Goal: Task Accomplishment & Management: Use online tool/utility

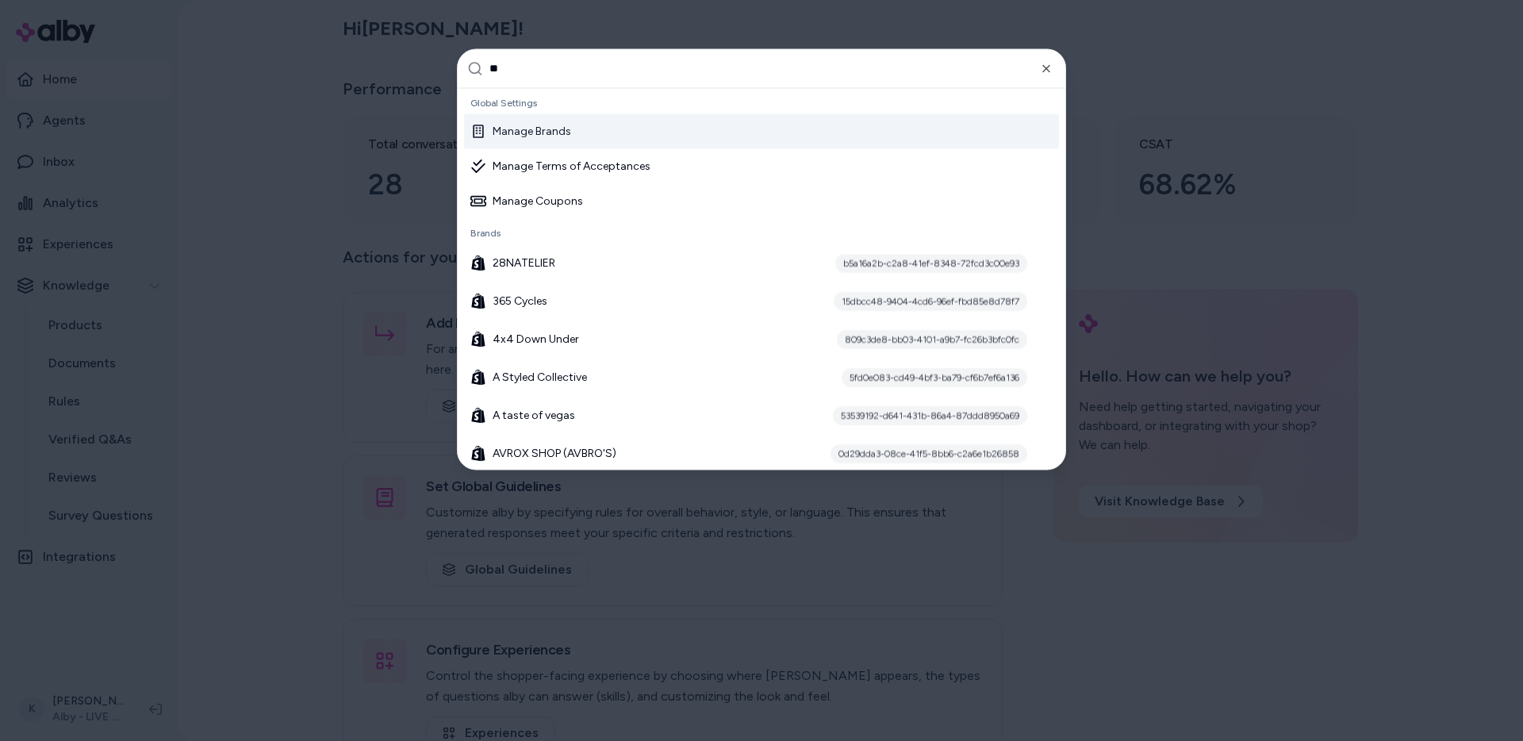
type input "***"
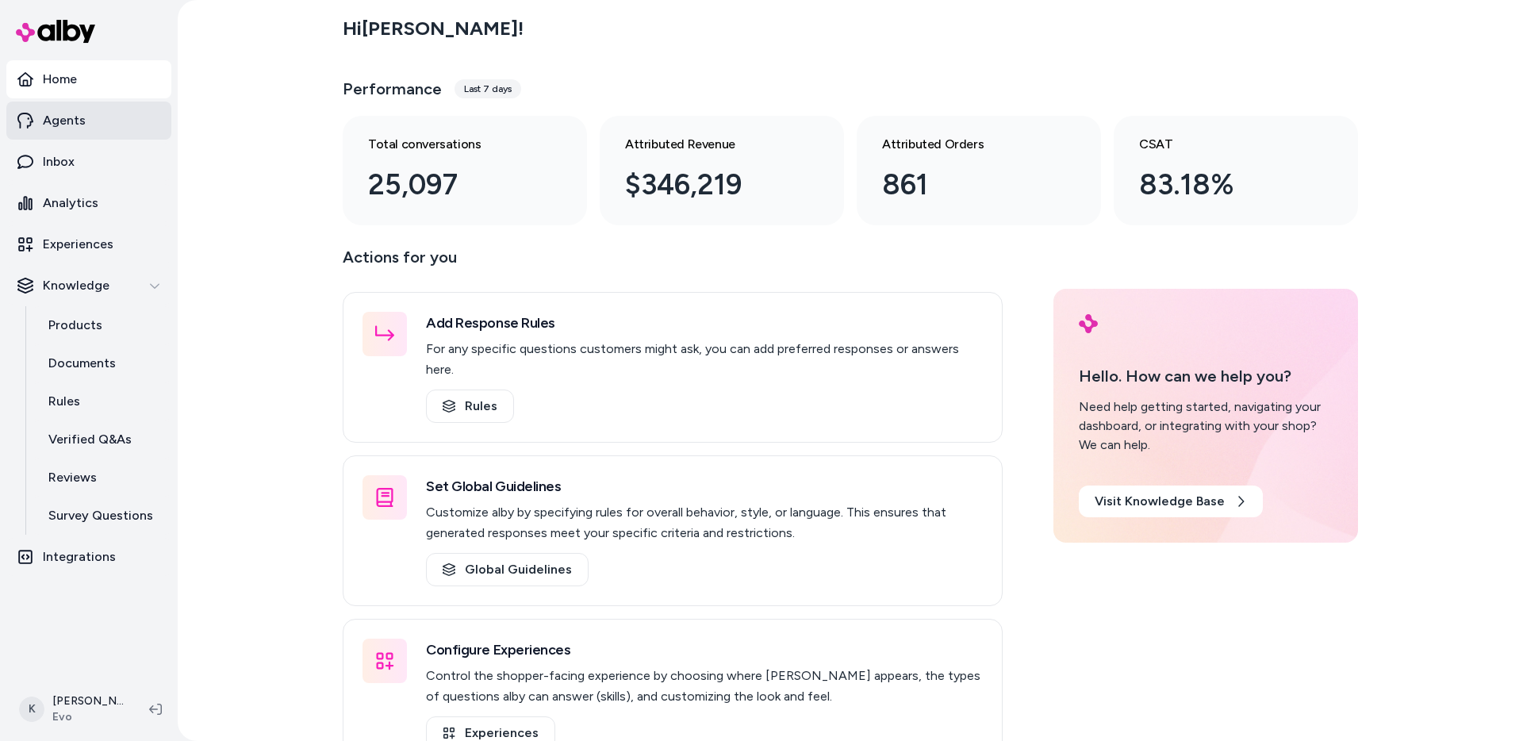
click at [110, 127] on link "Agents" at bounding box center [88, 121] width 165 height 38
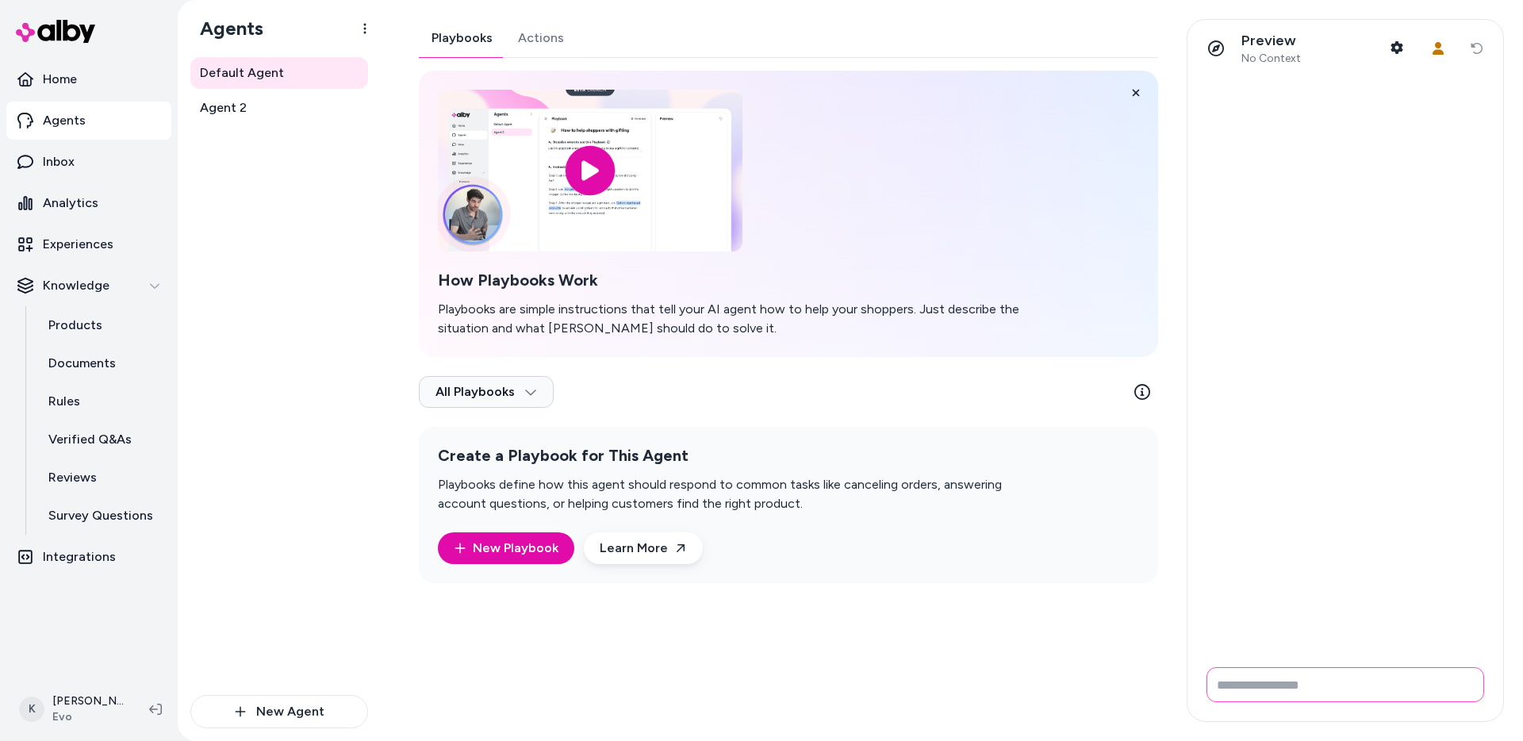
click at [1326, 676] on input "Write your prompt here" at bounding box center [1345, 684] width 278 height 35
type input "**********"
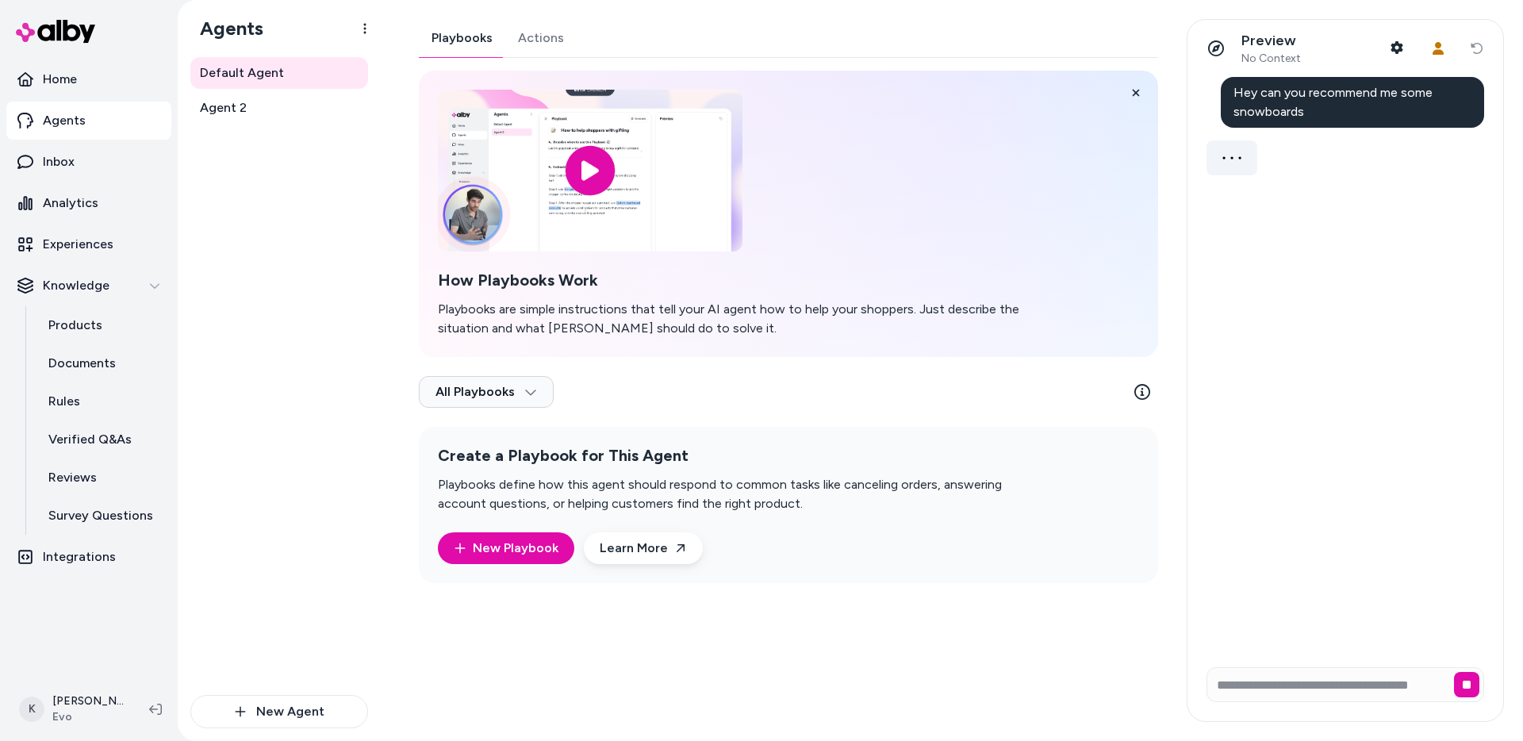
scroll to position [0, 0]
click at [94, 161] on link "Inbox" at bounding box center [88, 162] width 165 height 38
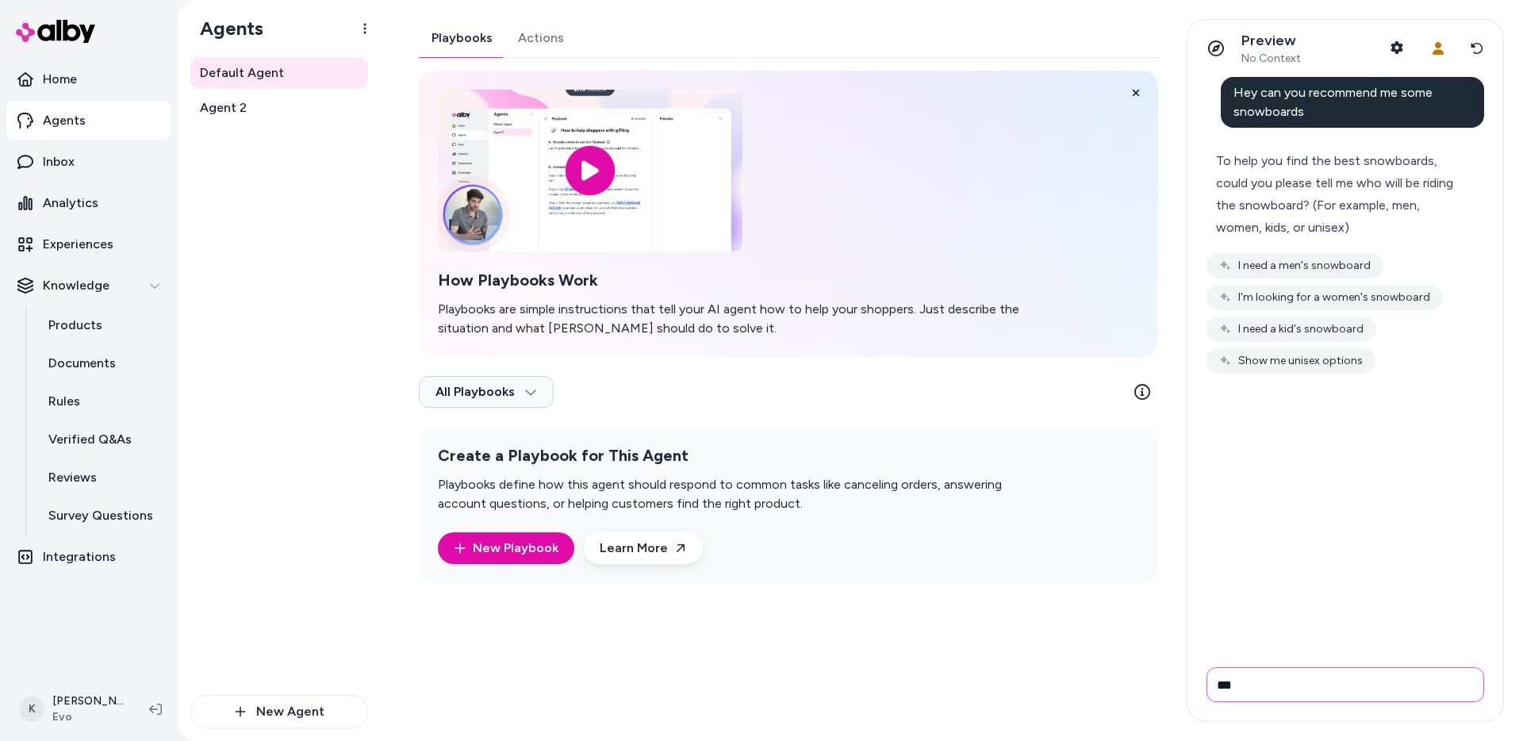
type input "***"
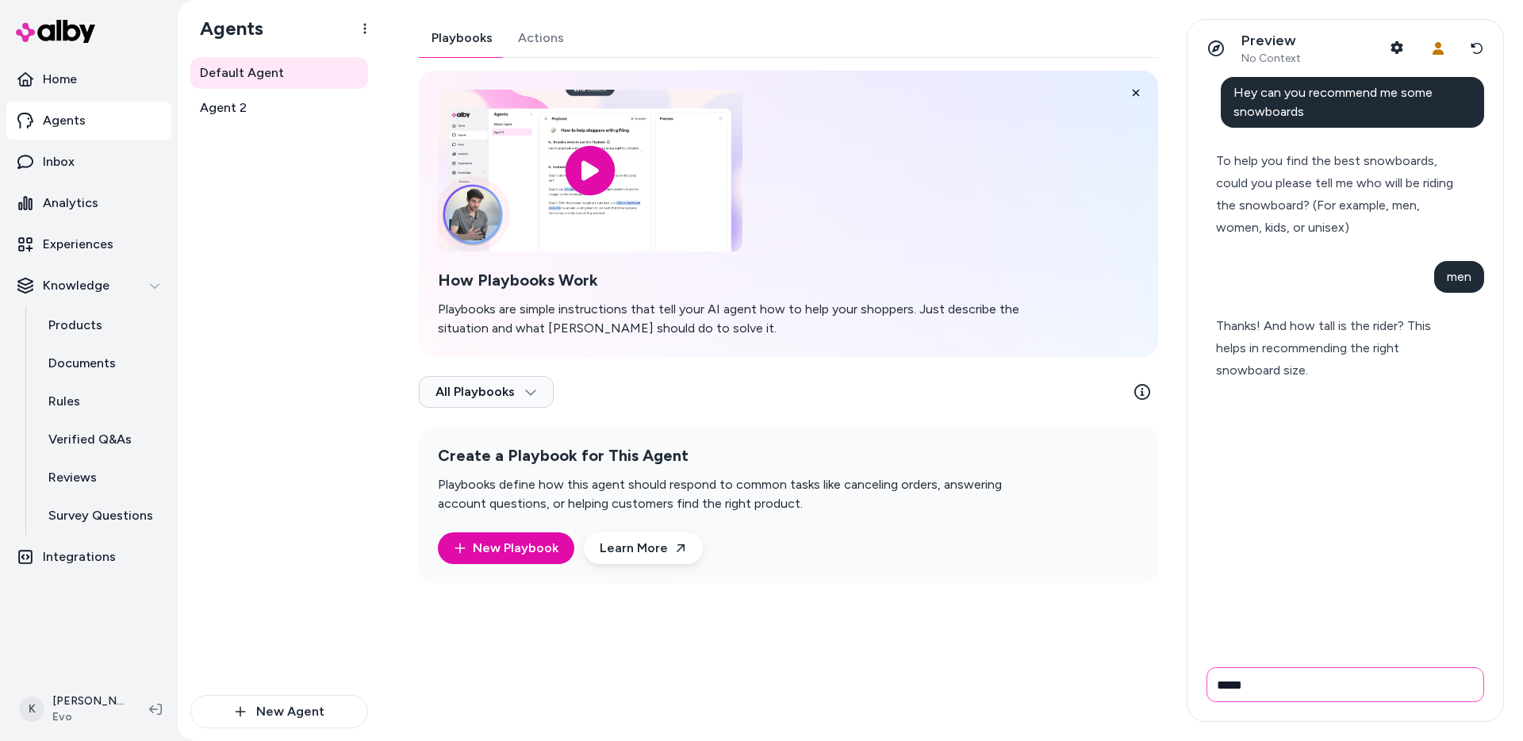
type input "*****"
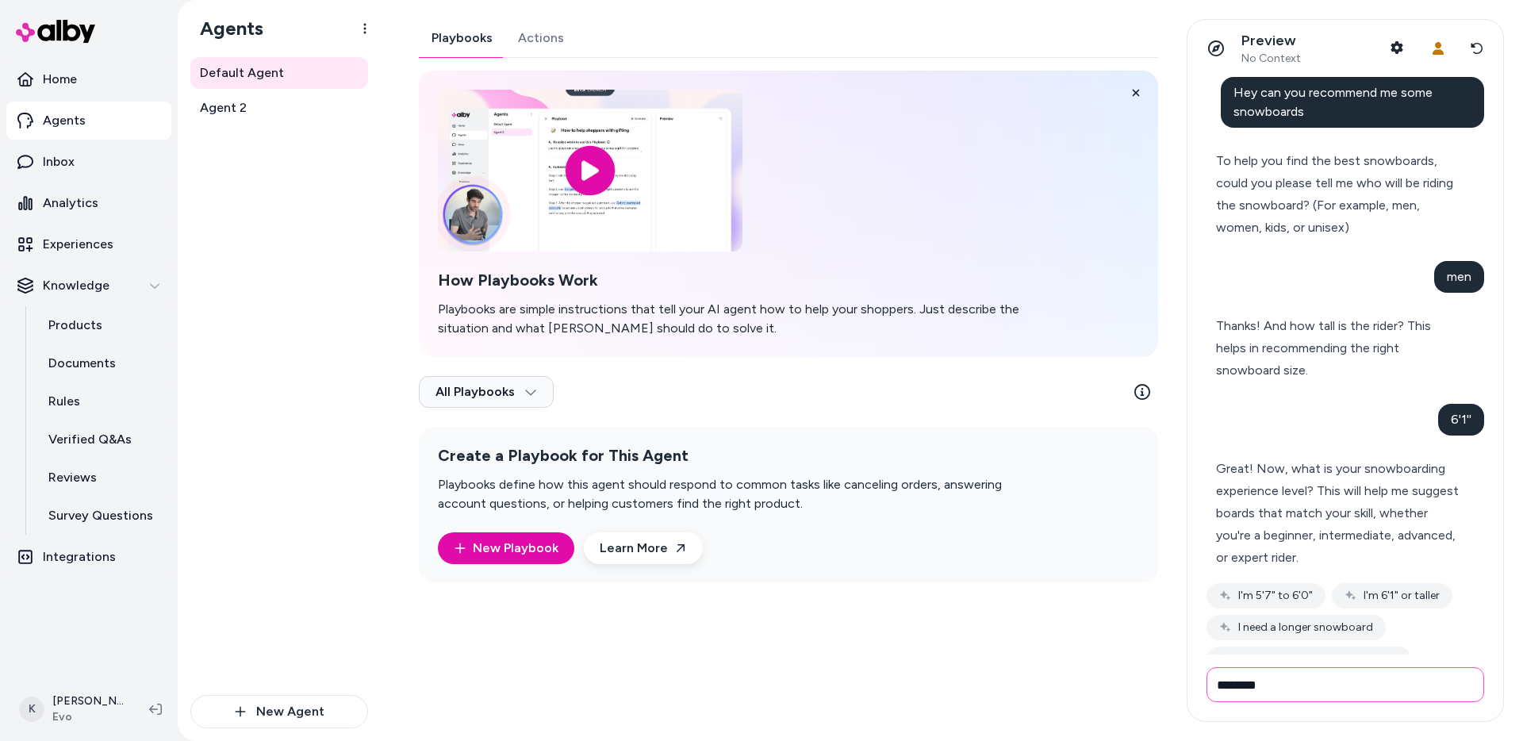
type input "********"
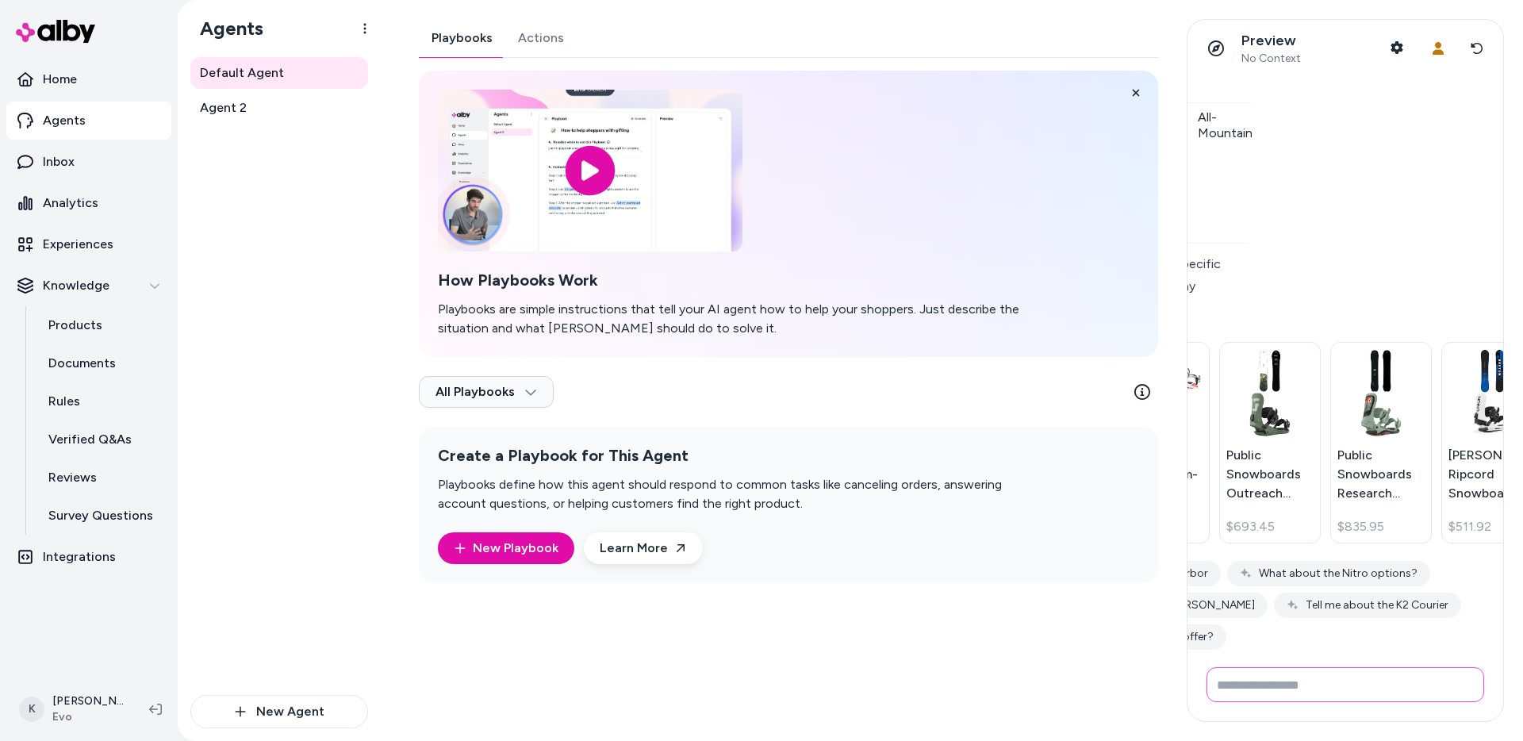
scroll to position [1438, 366]
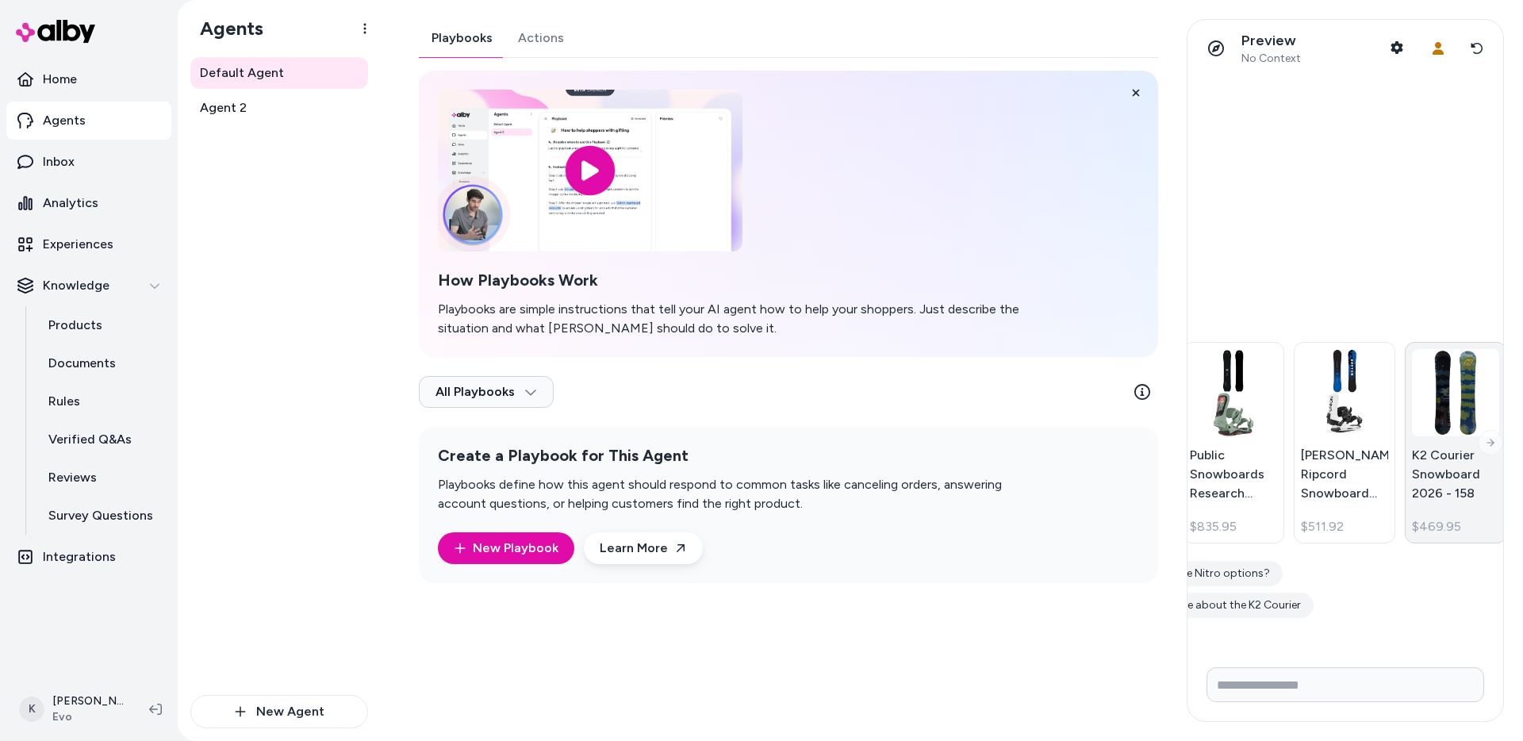
click at [1485, 448] on link "K2 Courier Snowboard 2026 - 158 $469.95" at bounding box center [1455, 442] width 102 height 201
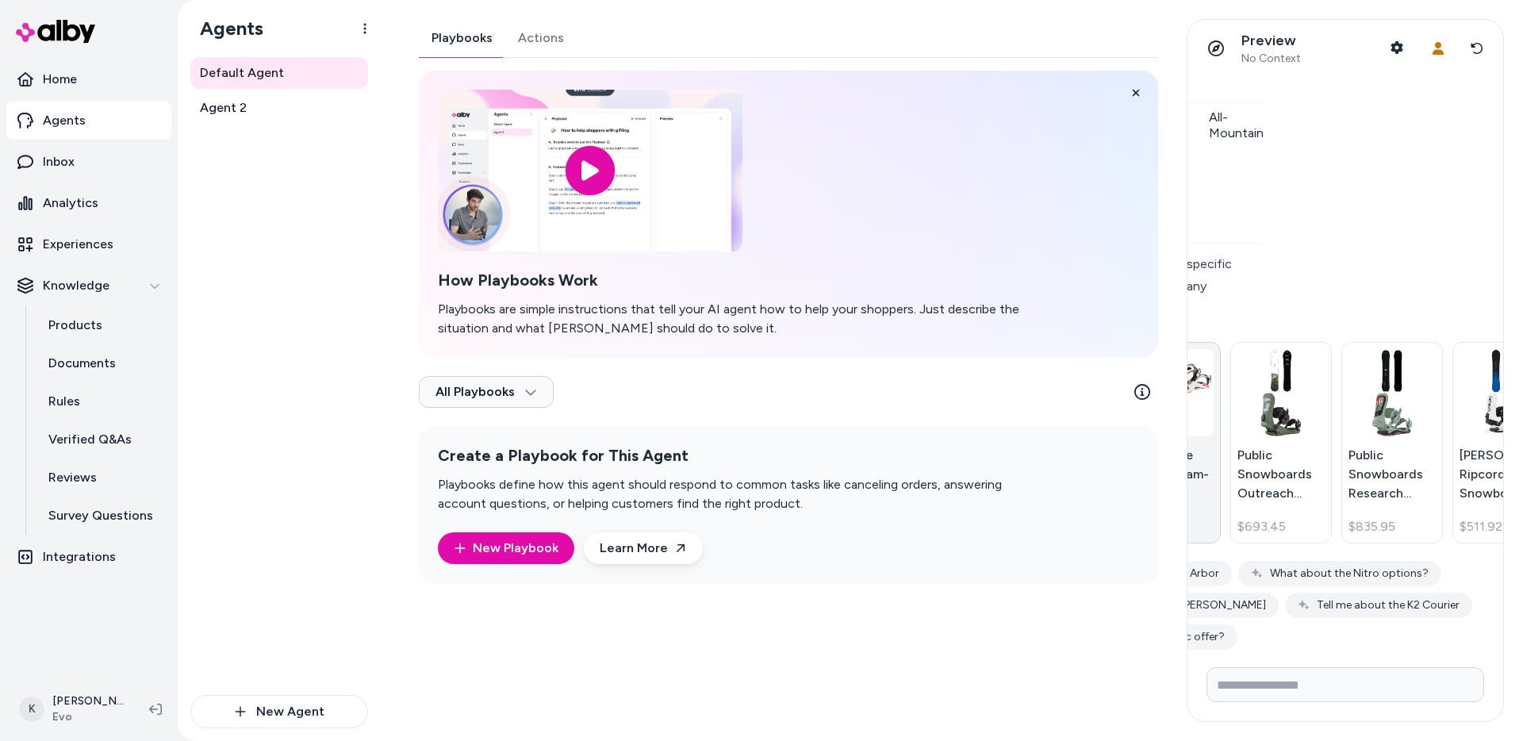
scroll to position [1438, 0]
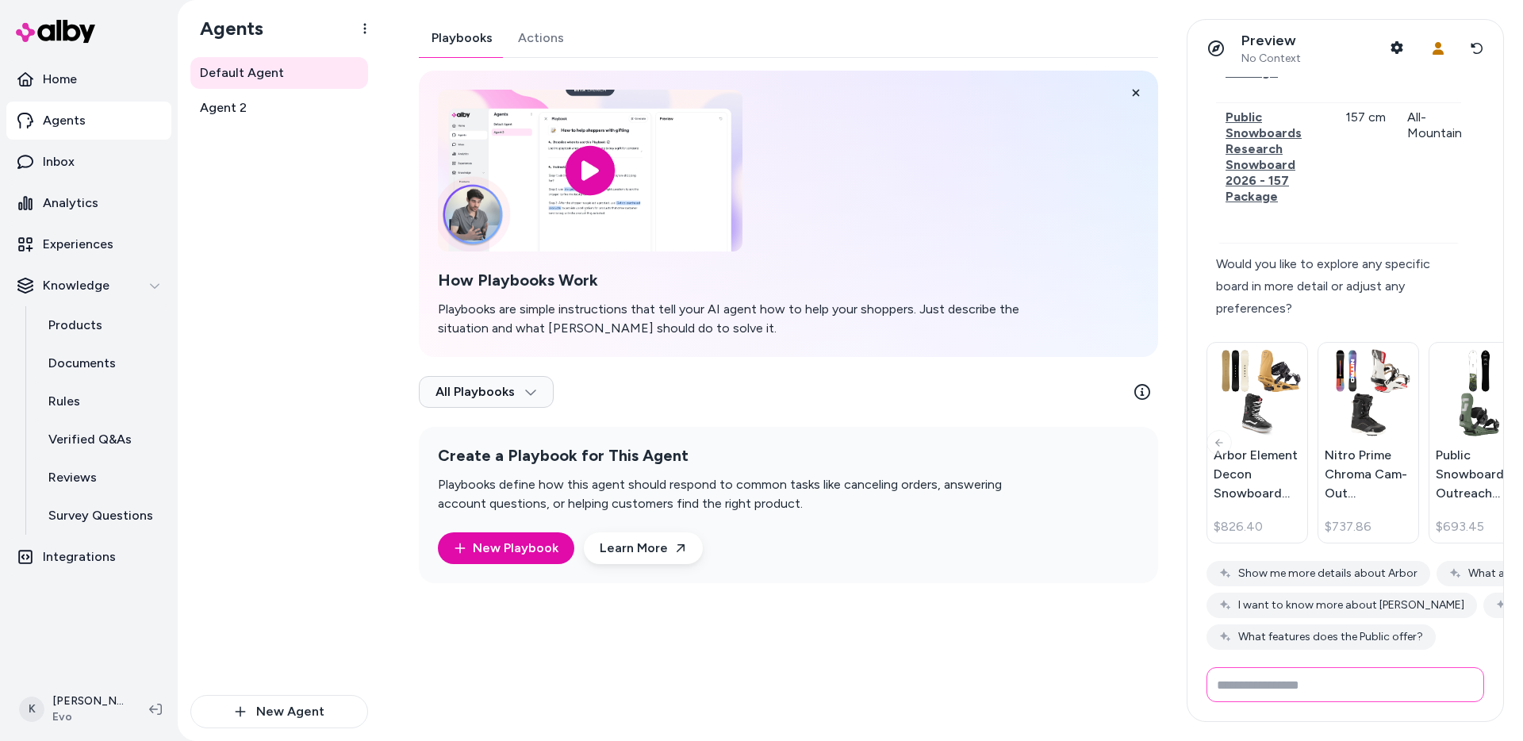
click at [1316, 680] on input "Write your prompt here" at bounding box center [1345, 684] width 278 height 35
type input "**********"
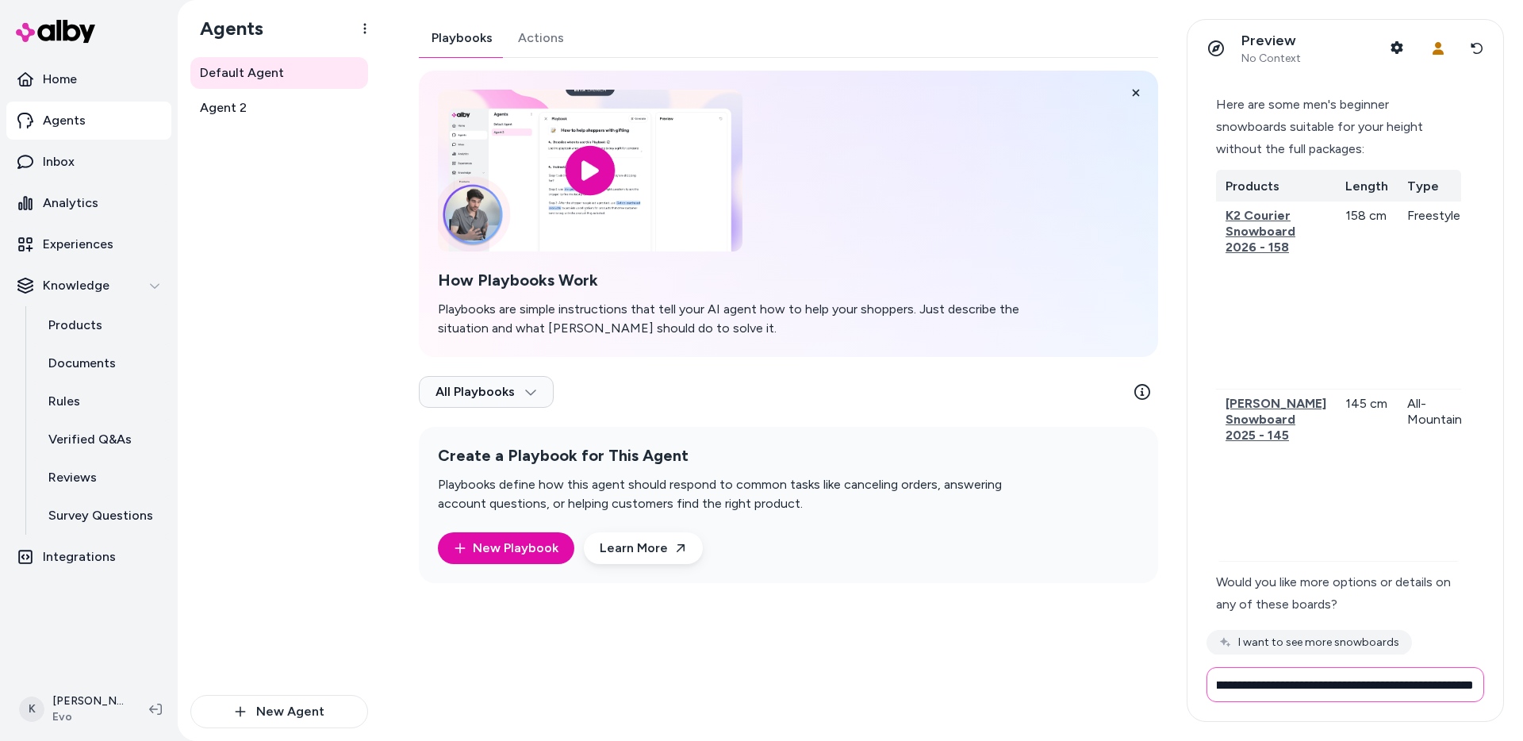
scroll to position [0, 172]
type input "**********"
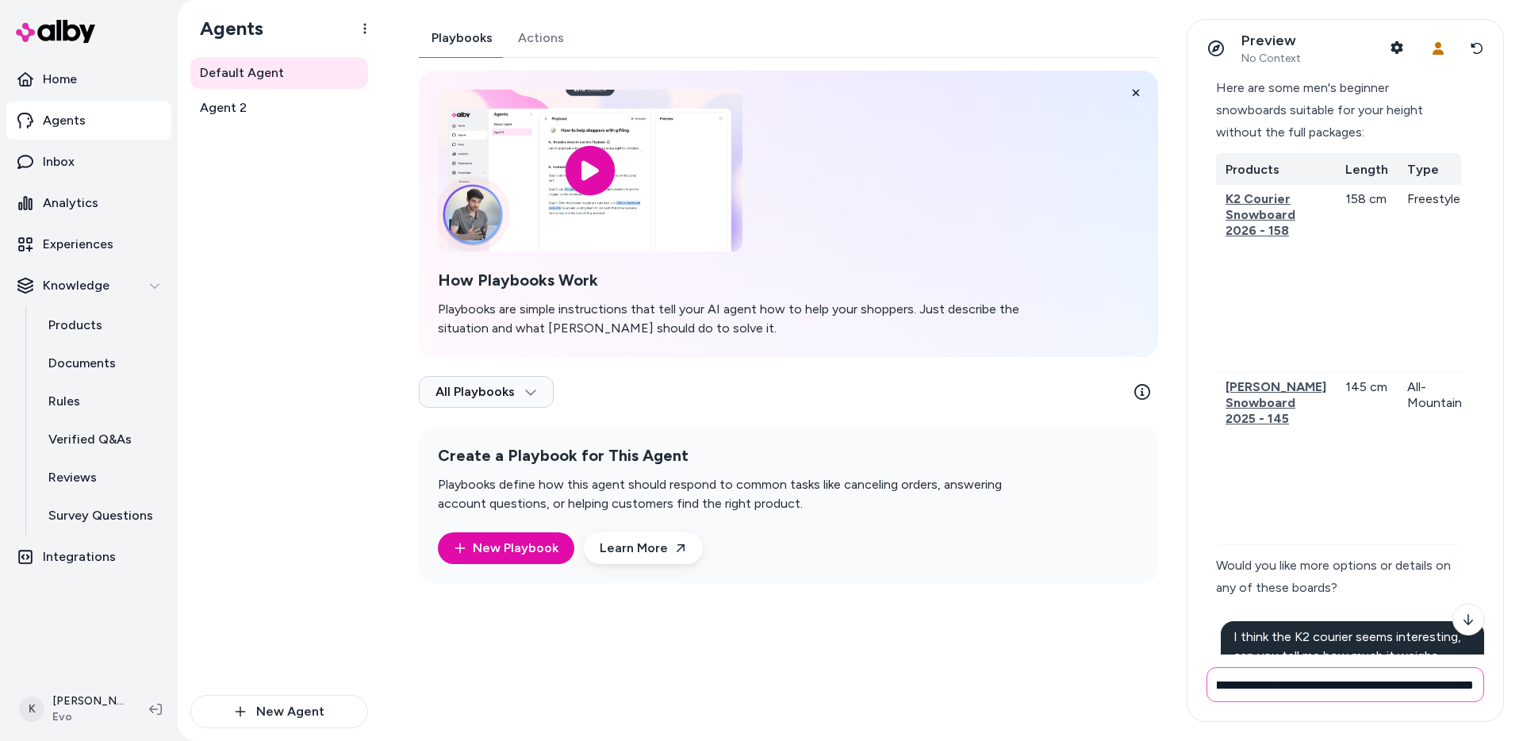
scroll to position [0, 123]
type input "**********"
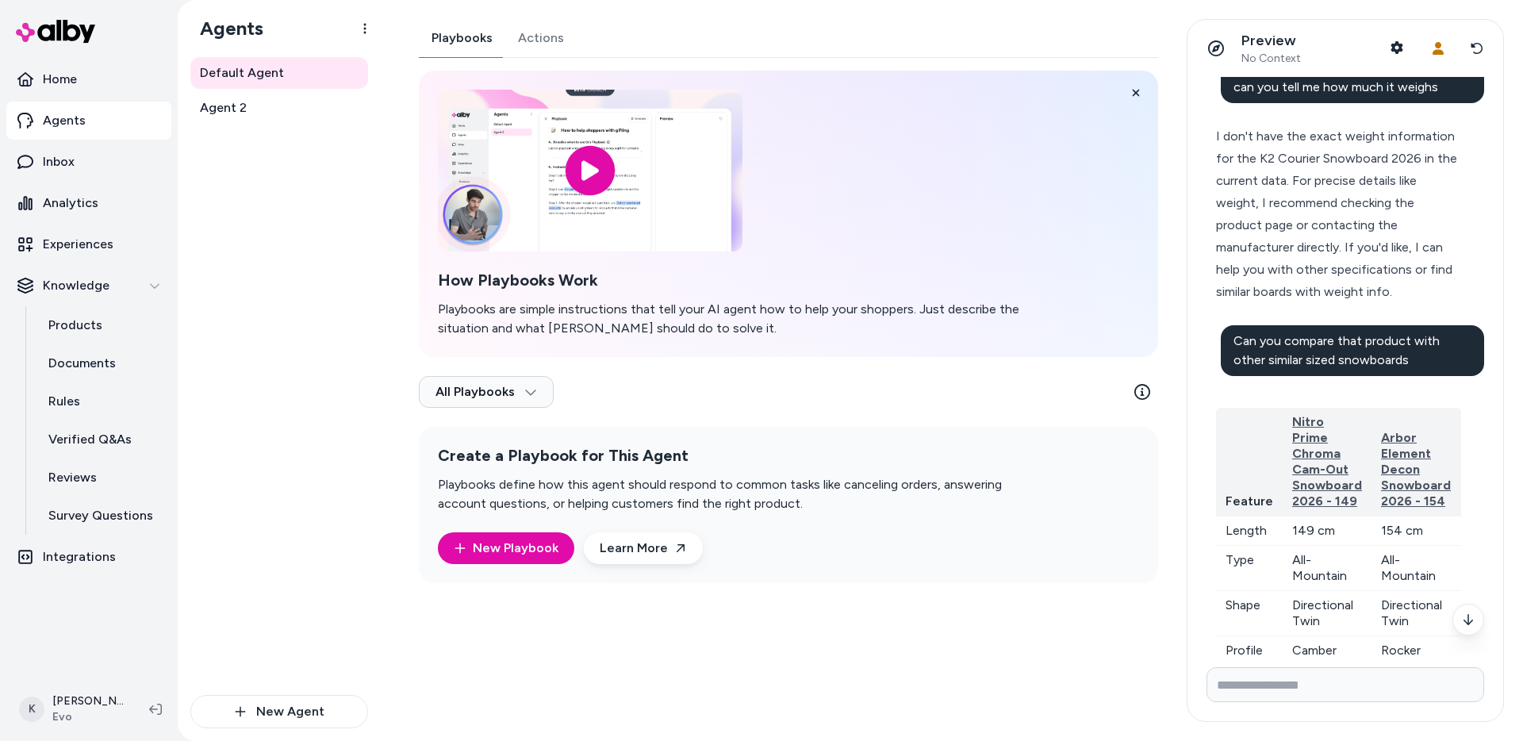
scroll to position [2556, 0]
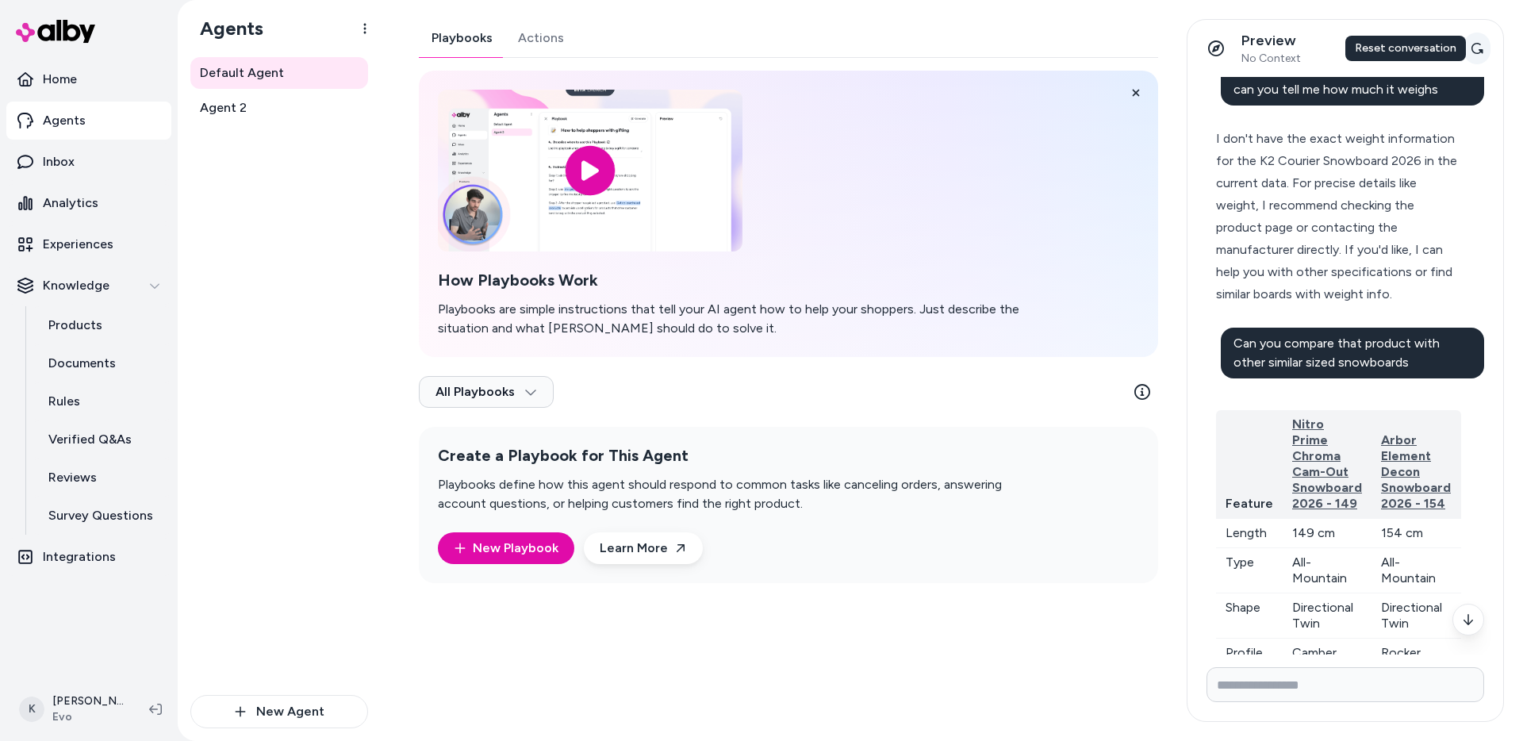
click at [1475, 49] on icon at bounding box center [1476, 48] width 13 height 13
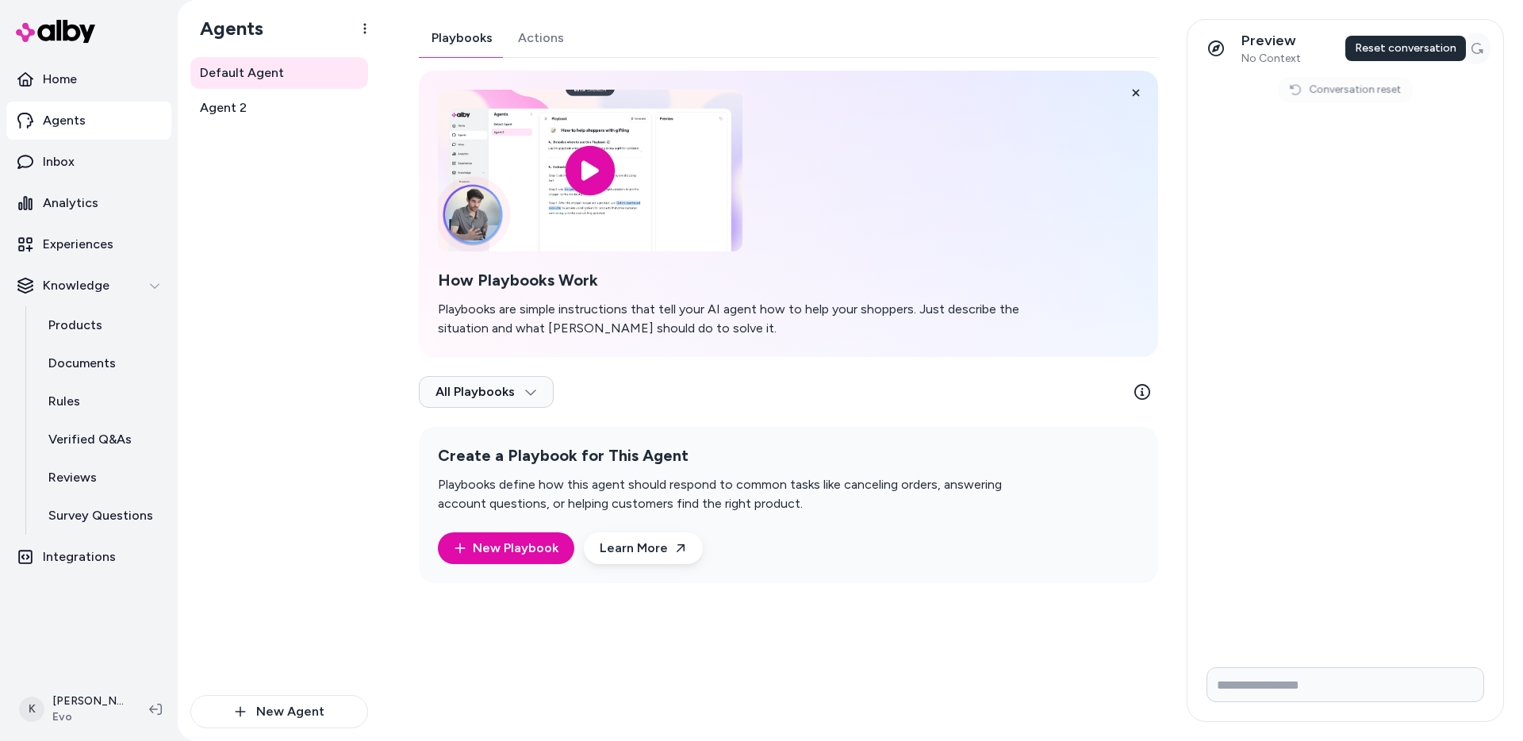
scroll to position [0, 0]
click at [1394, 56] on button "Shopper Context" at bounding box center [1397, 48] width 32 height 32
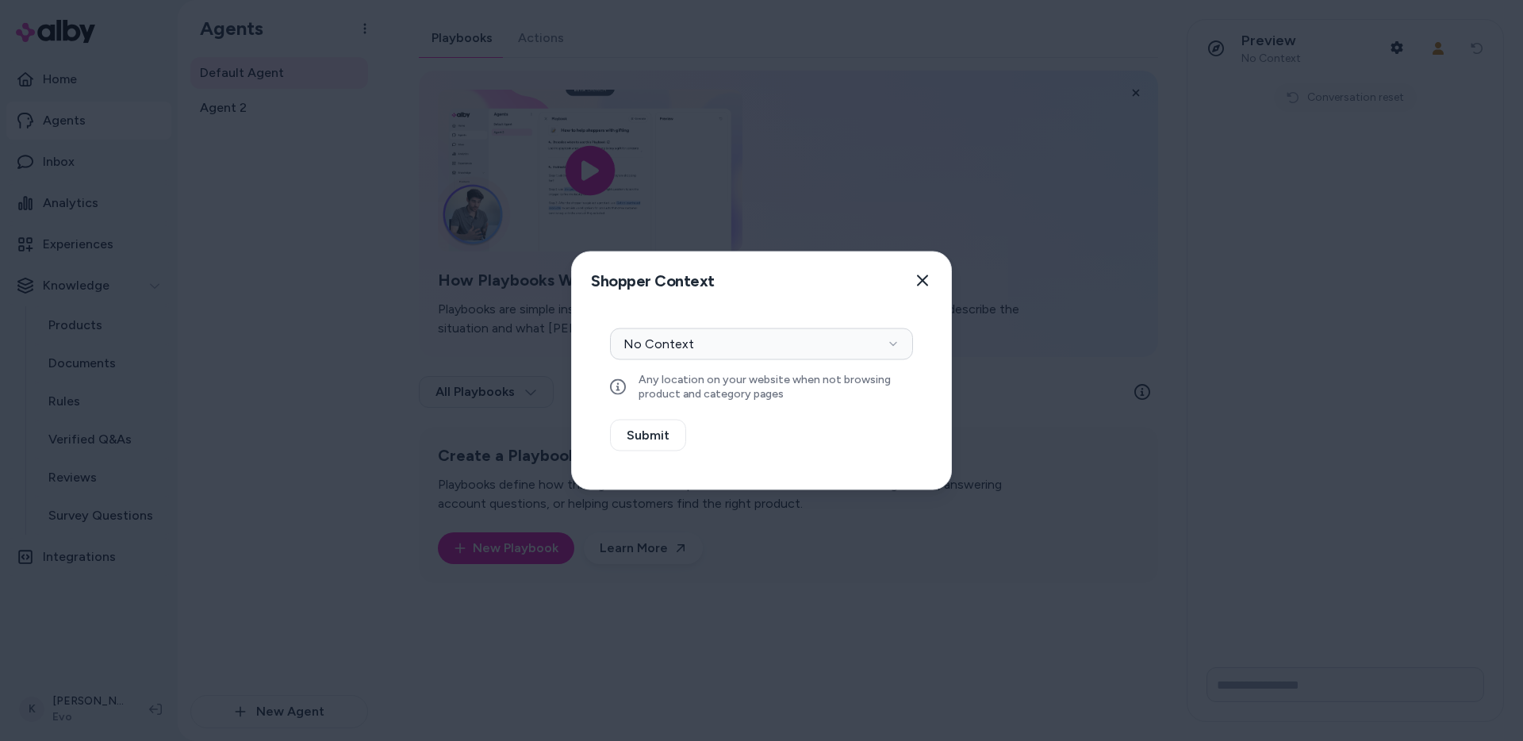
click at [1352, 66] on div at bounding box center [761, 370] width 1523 height 741
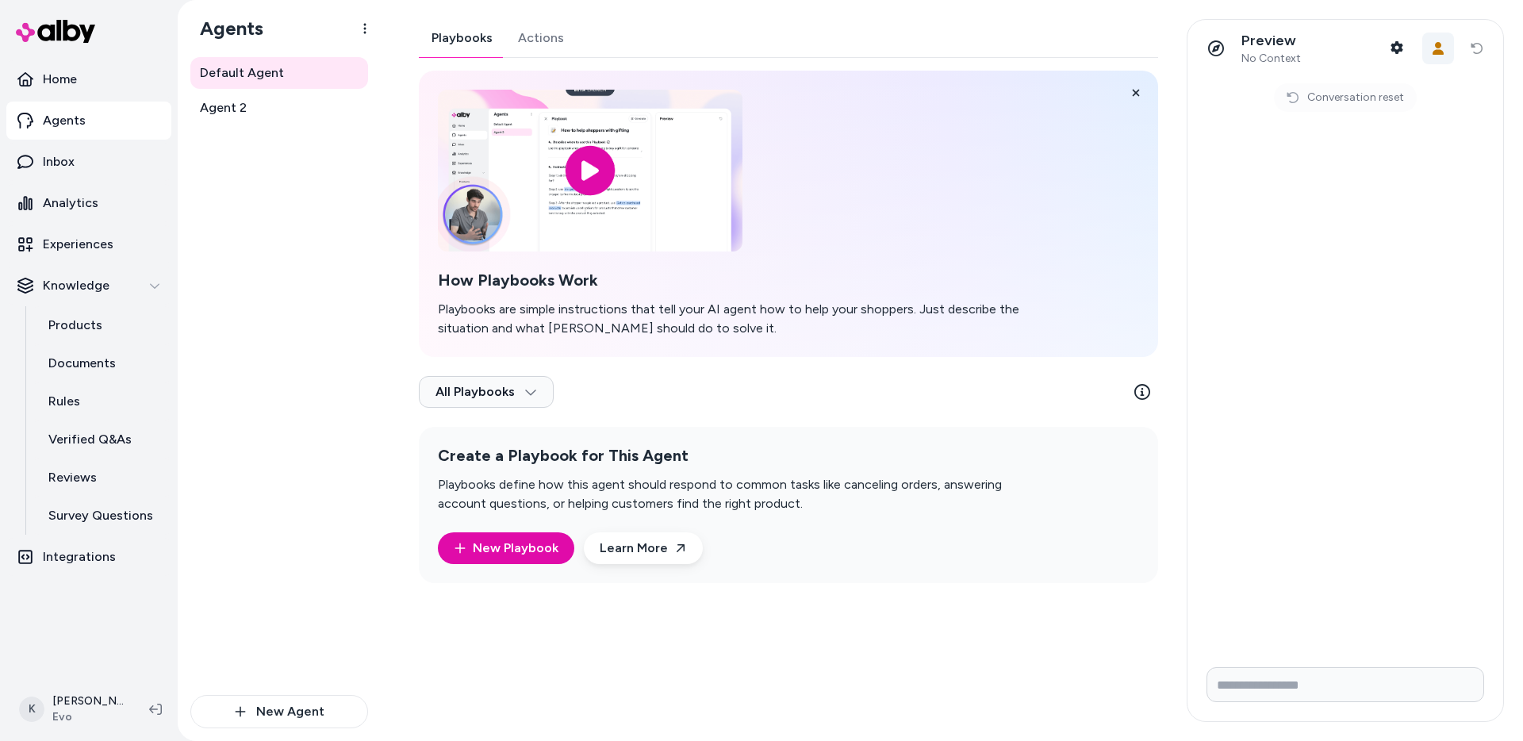
click at [1434, 60] on button "User Context" at bounding box center [1438, 49] width 32 height 32
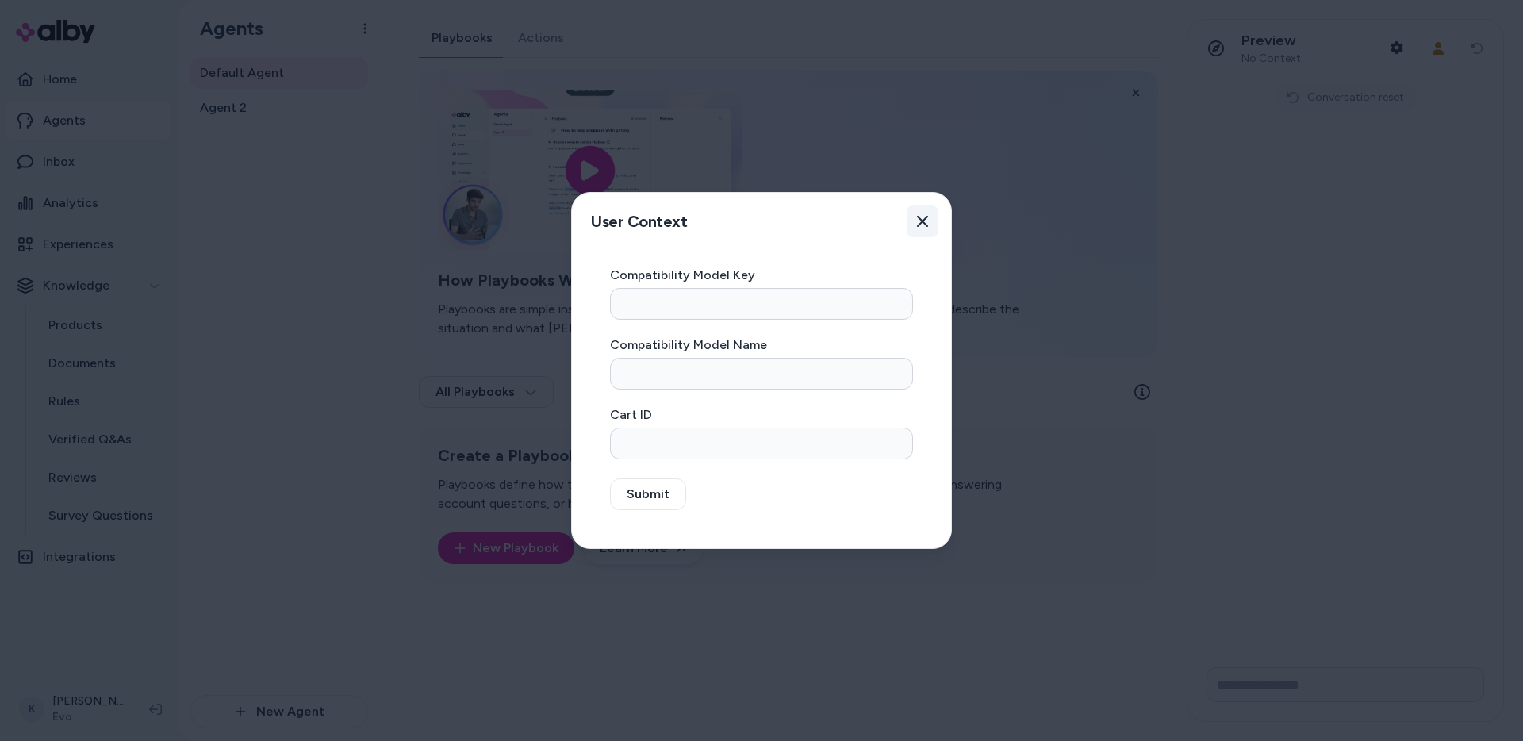
click at [933, 222] on button "Close" at bounding box center [922, 221] width 32 height 32
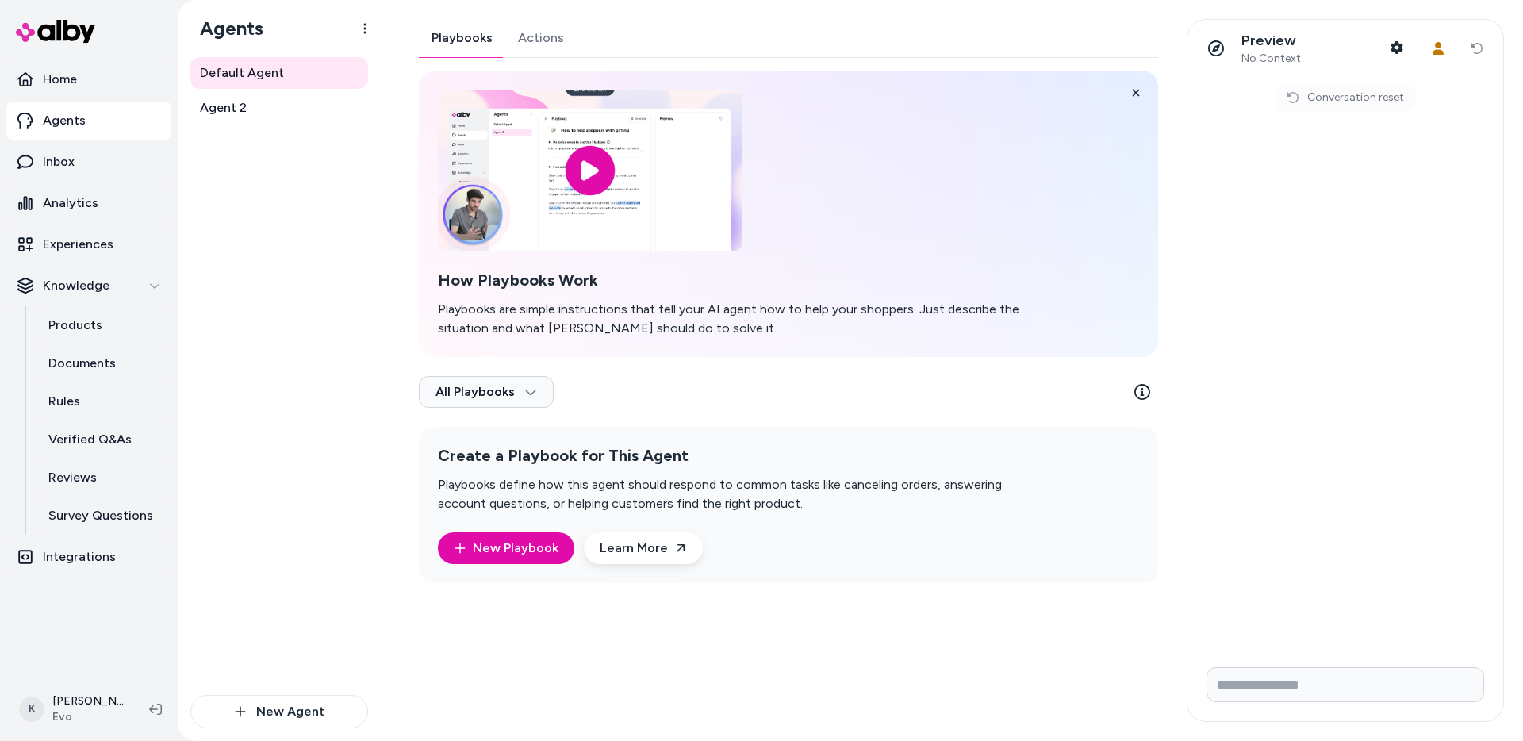
click at [1256, 63] on span "No Context" at bounding box center [1270, 59] width 59 height 14
click at [1417, 46] on div "Preview No Context Shopper Context User Context Reset conversation" at bounding box center [1345, 48] width 316 height 57
click at [1408, 47] on button "Shopper Context" at bounding box center [1397, 48] width 32 height 32
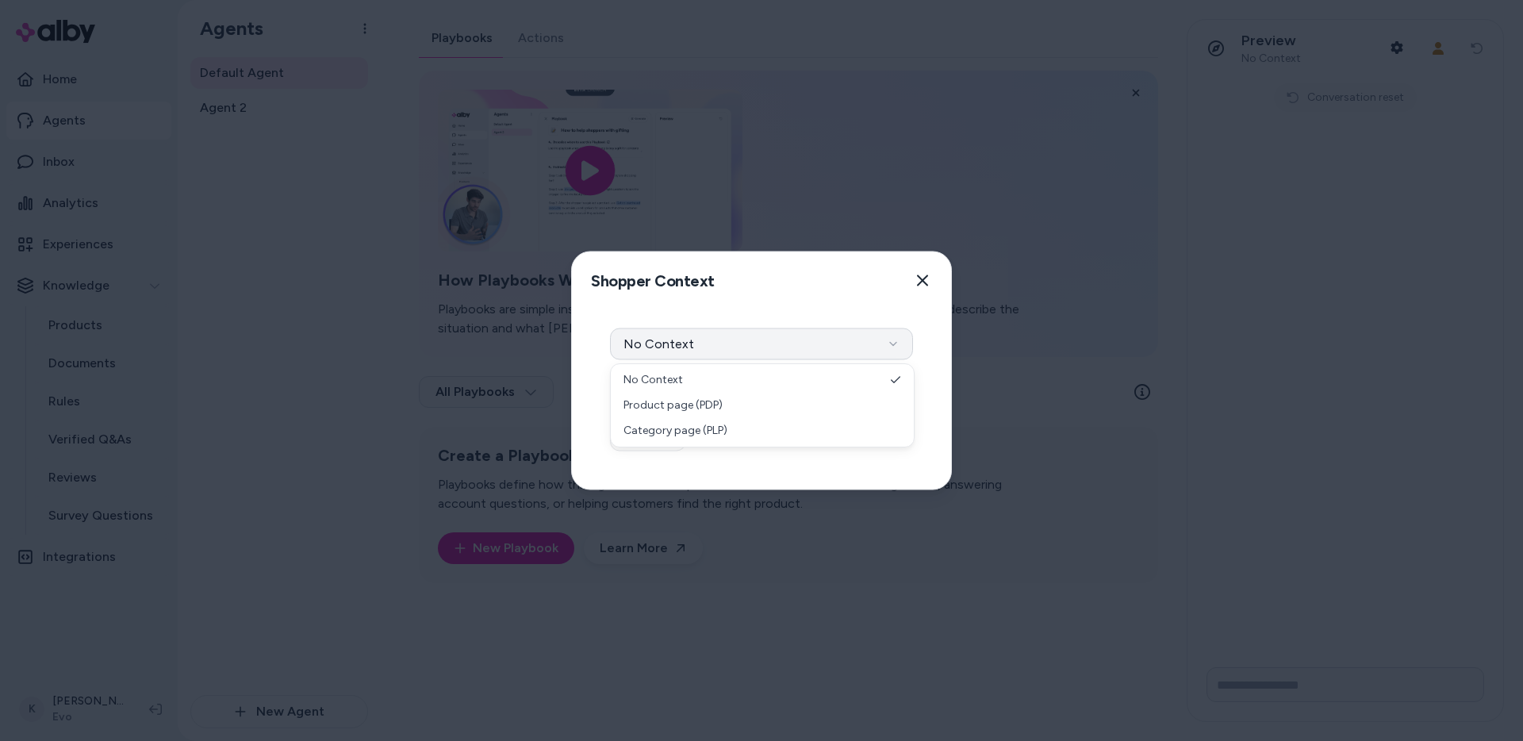
click at [852, 352] on button "No Context" at bounding box center [761, 344] width 303 height 32
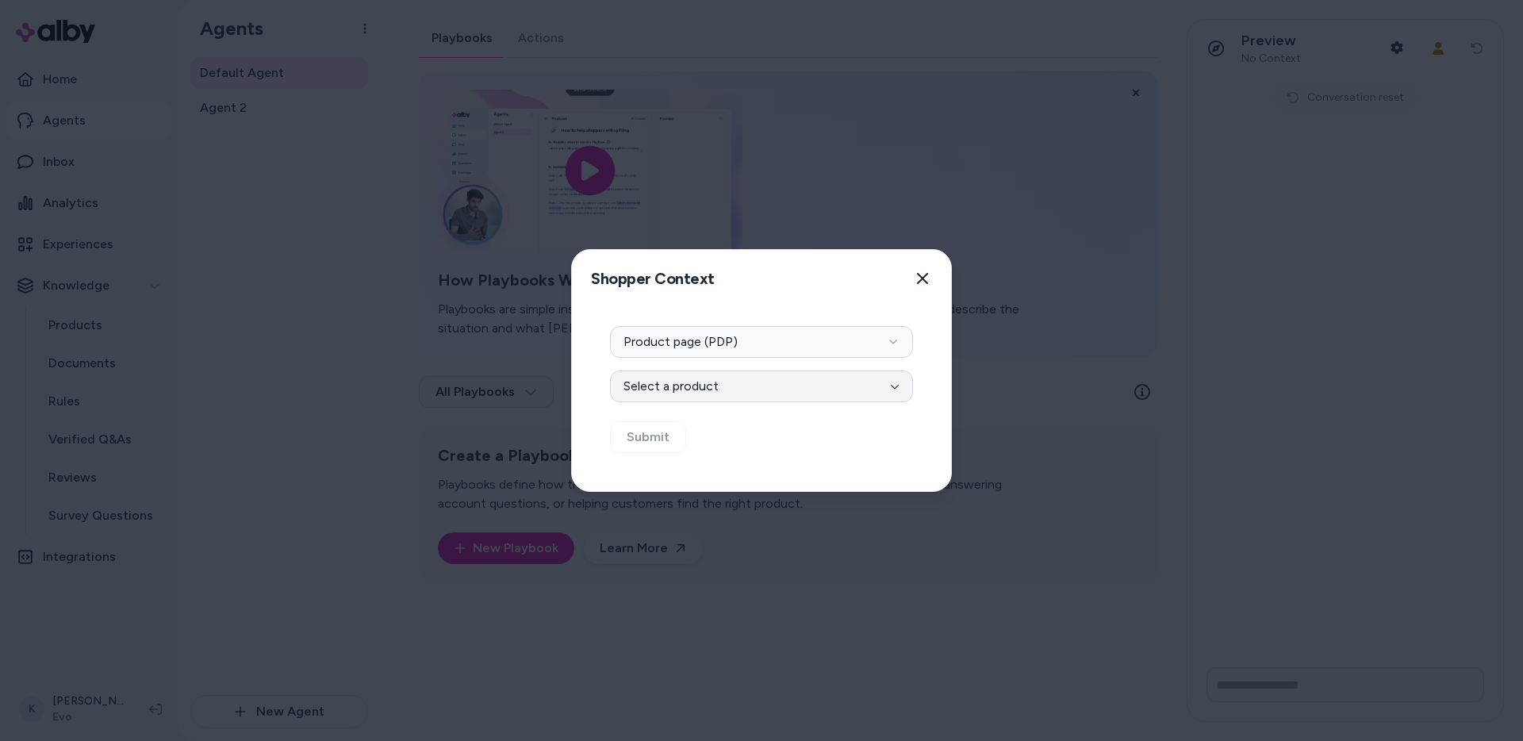
click at [863, 374] on button "Select a product" at bounding box center [761, 386] width 303 height 32
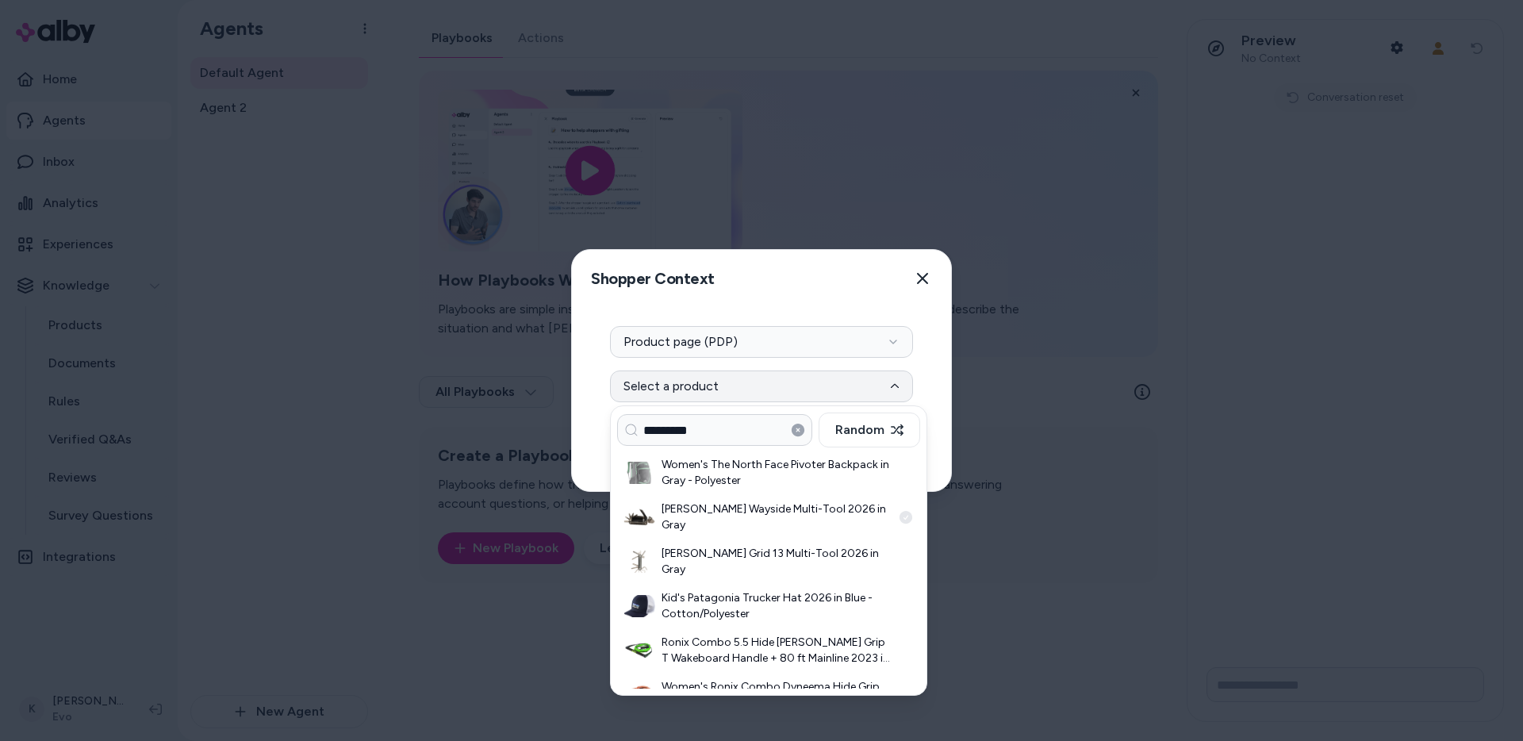
type input "*********"
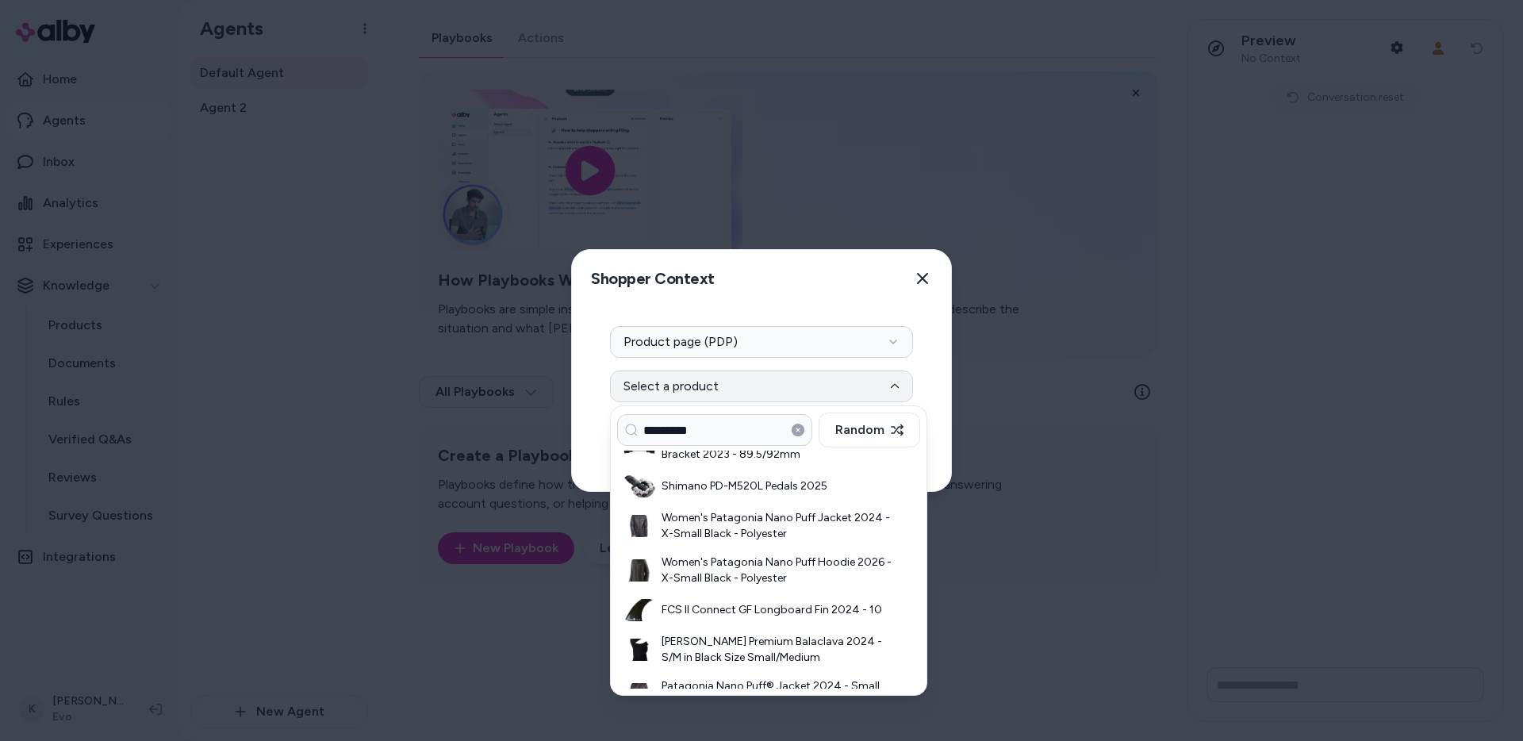
scroll to position [1443, 0]
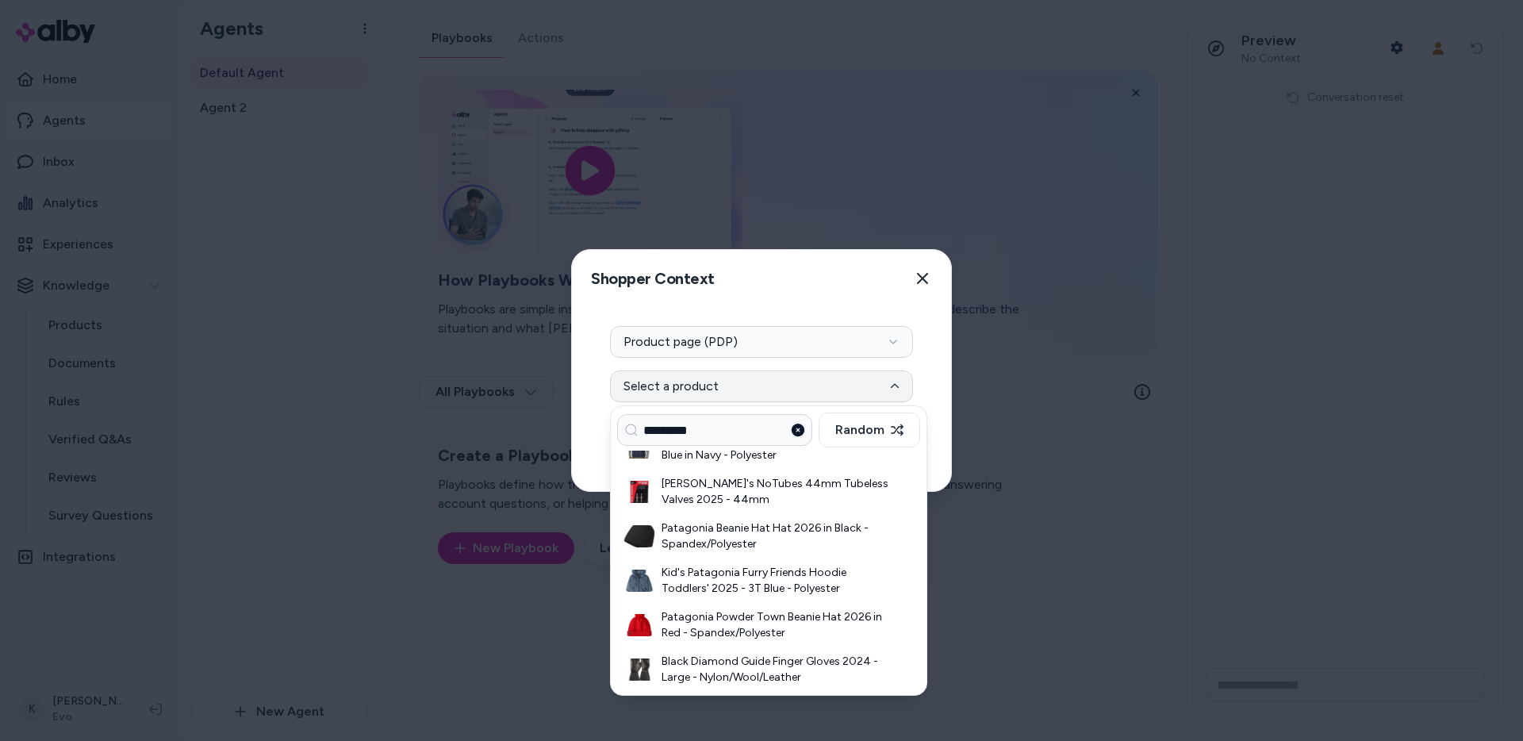
click at [801, 430] on icon at bounding box center [797, 429] width 13 height 13
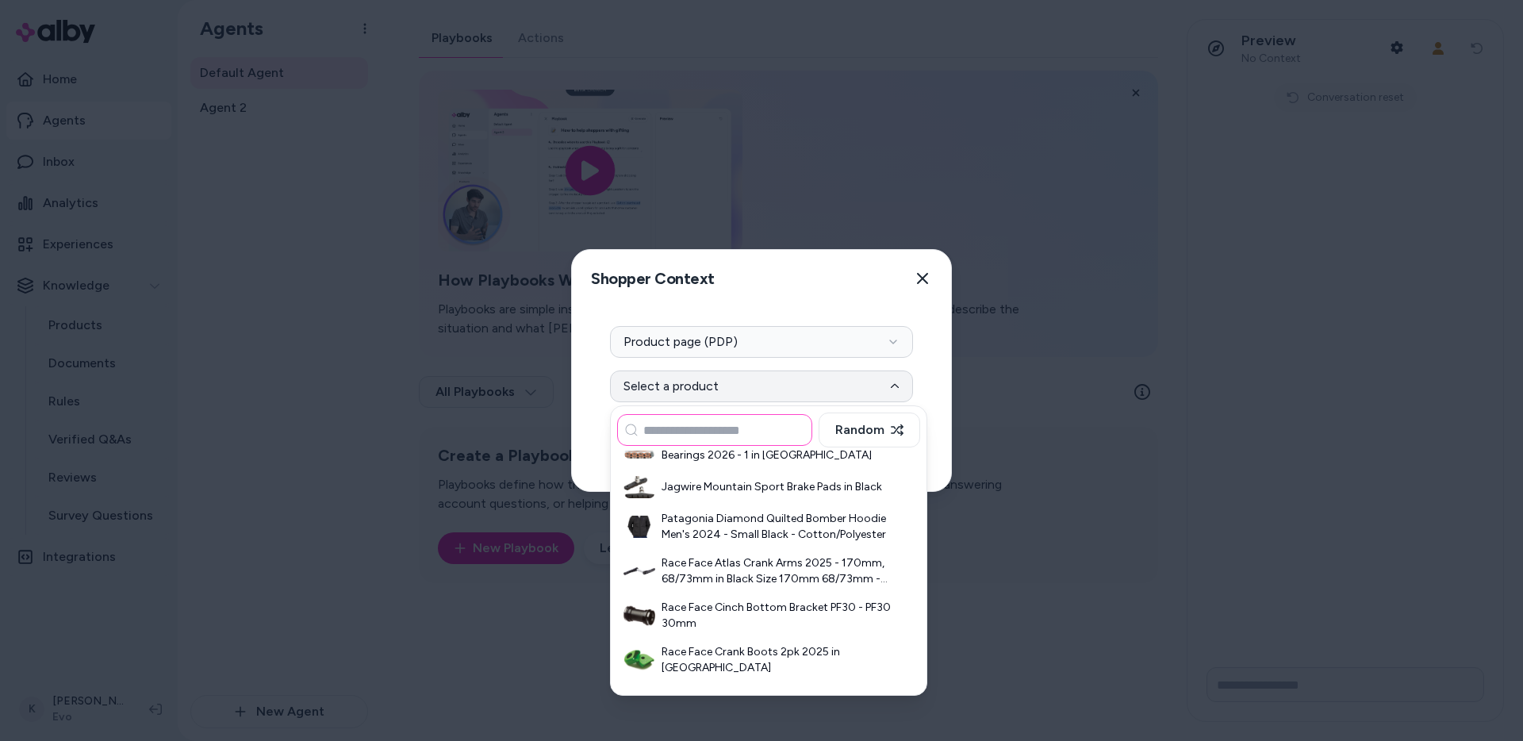
click at [768, 438] on input at bounding box center [714, 430] width 195 height 32
click at [856, 434] on button "Random" at bounding box center [869, 429] width 102 height 35
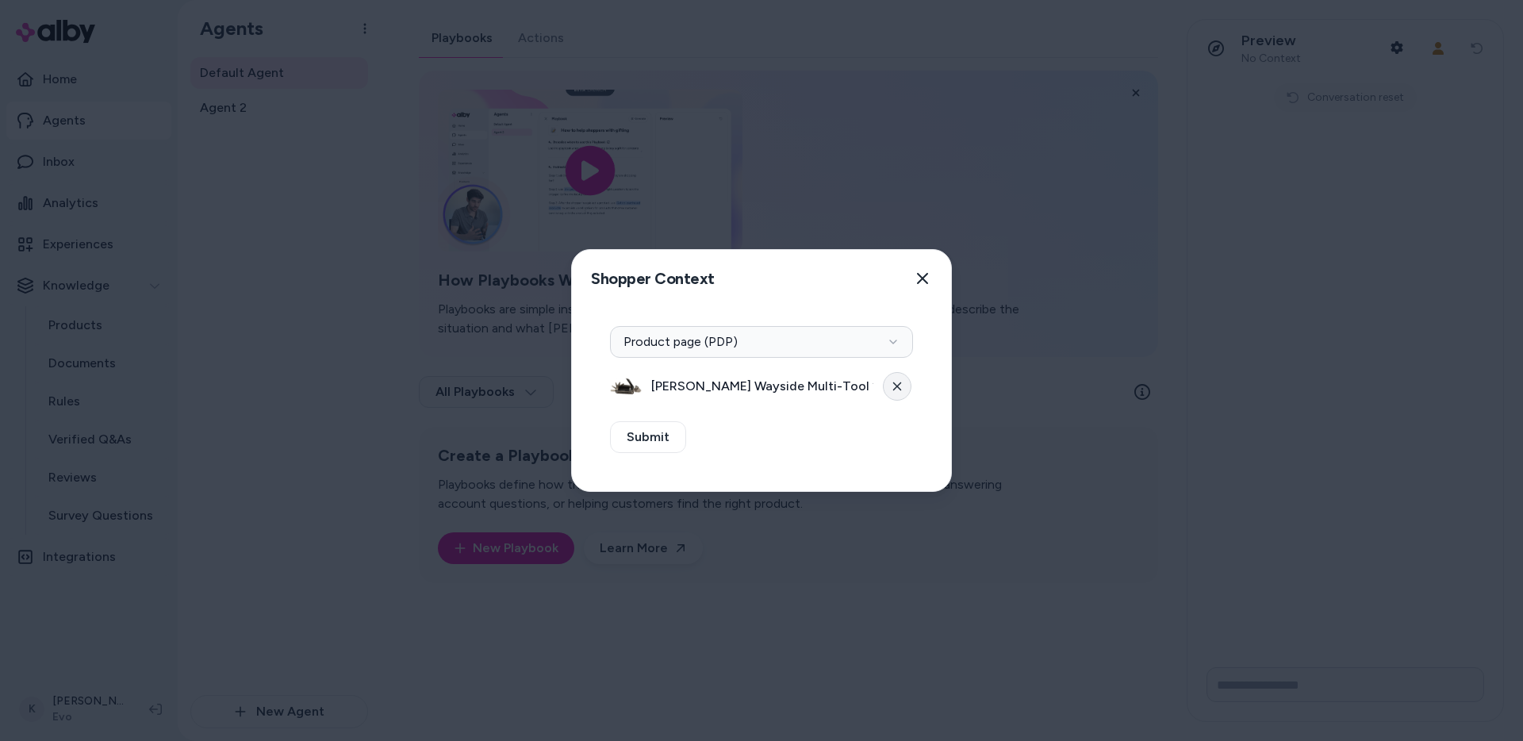
click at [906, 383] on button at bounding box center [897, 386] width 29 height 29
click at [902, 389] on button "Select a product" at bounding box center [761, 386] width 303 height 32
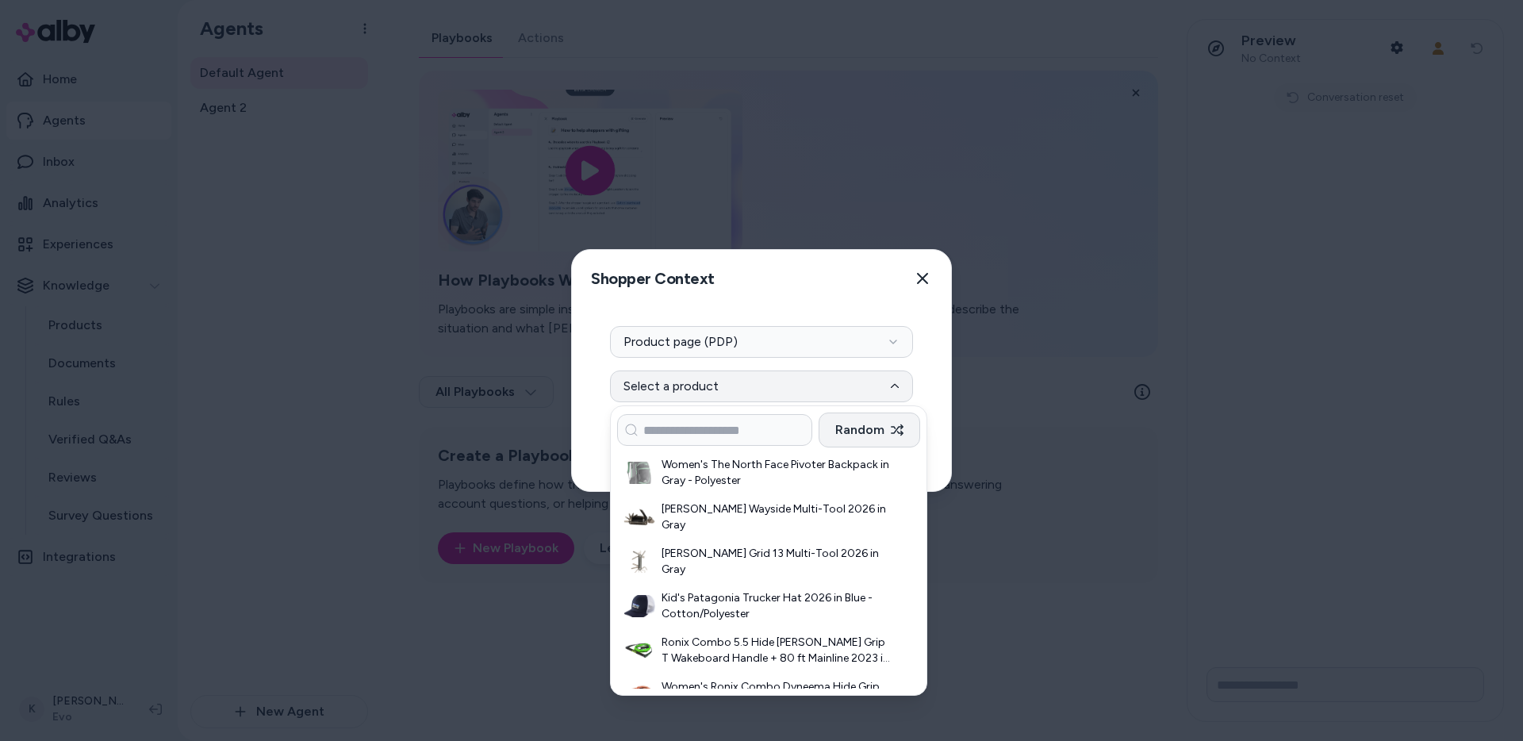
click at [888, 430] on button "Random" at bounding box center [869, 429] width 102 height 35
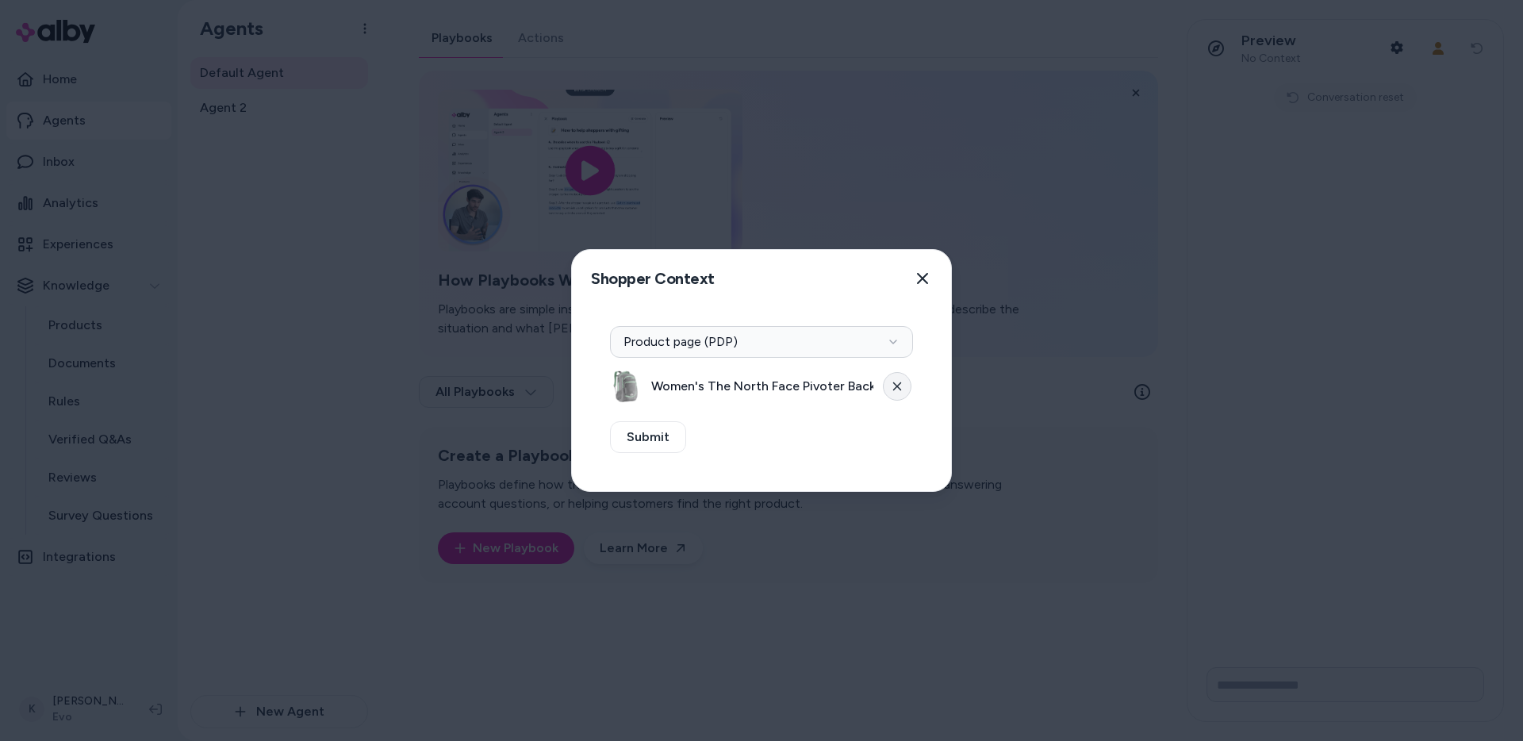
click at [903, 392] on button at bounding box center [897, 386] width 29 height 29
click at [878, 393] on button "Select a product" at bounding box center [761, 386] width 303 height 32
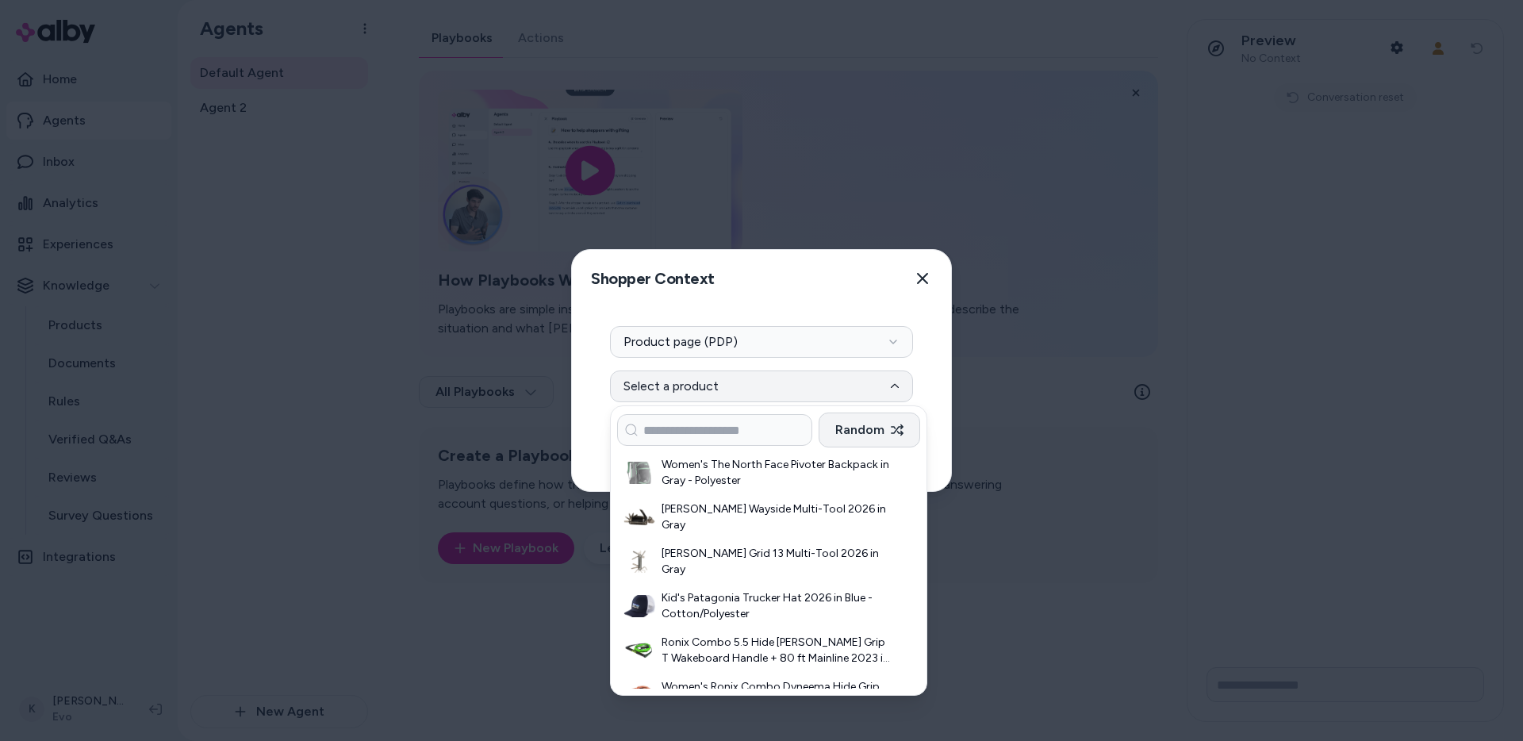
click at [882, 431] on button "Random" at bounding box center [869, 429] width 102 height 35
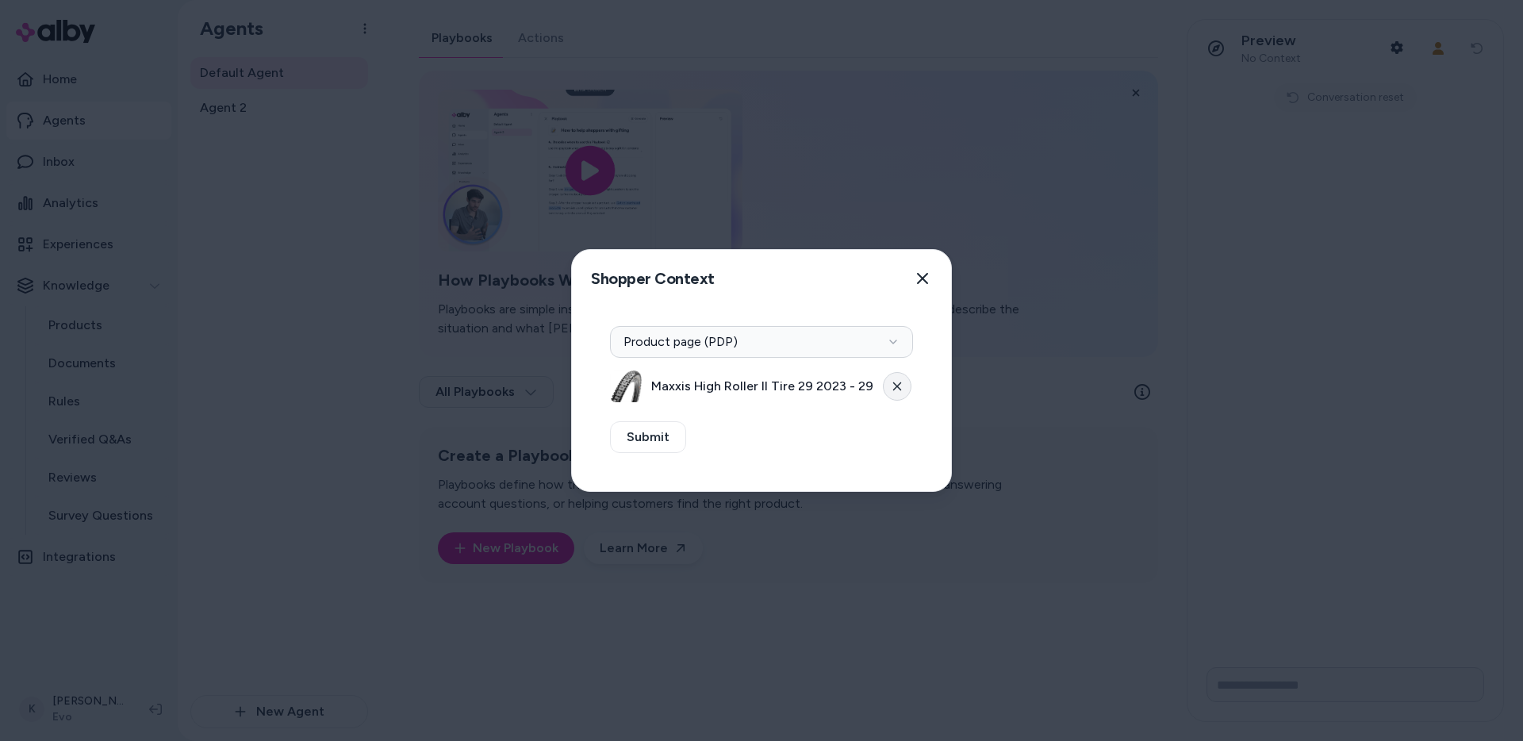
click at [888, 386] on button at bounding box center [897, 386] width 29 height 29
click at [857, 386] on button "Select a product" at bounding box center [761, 386] width 303 height 32
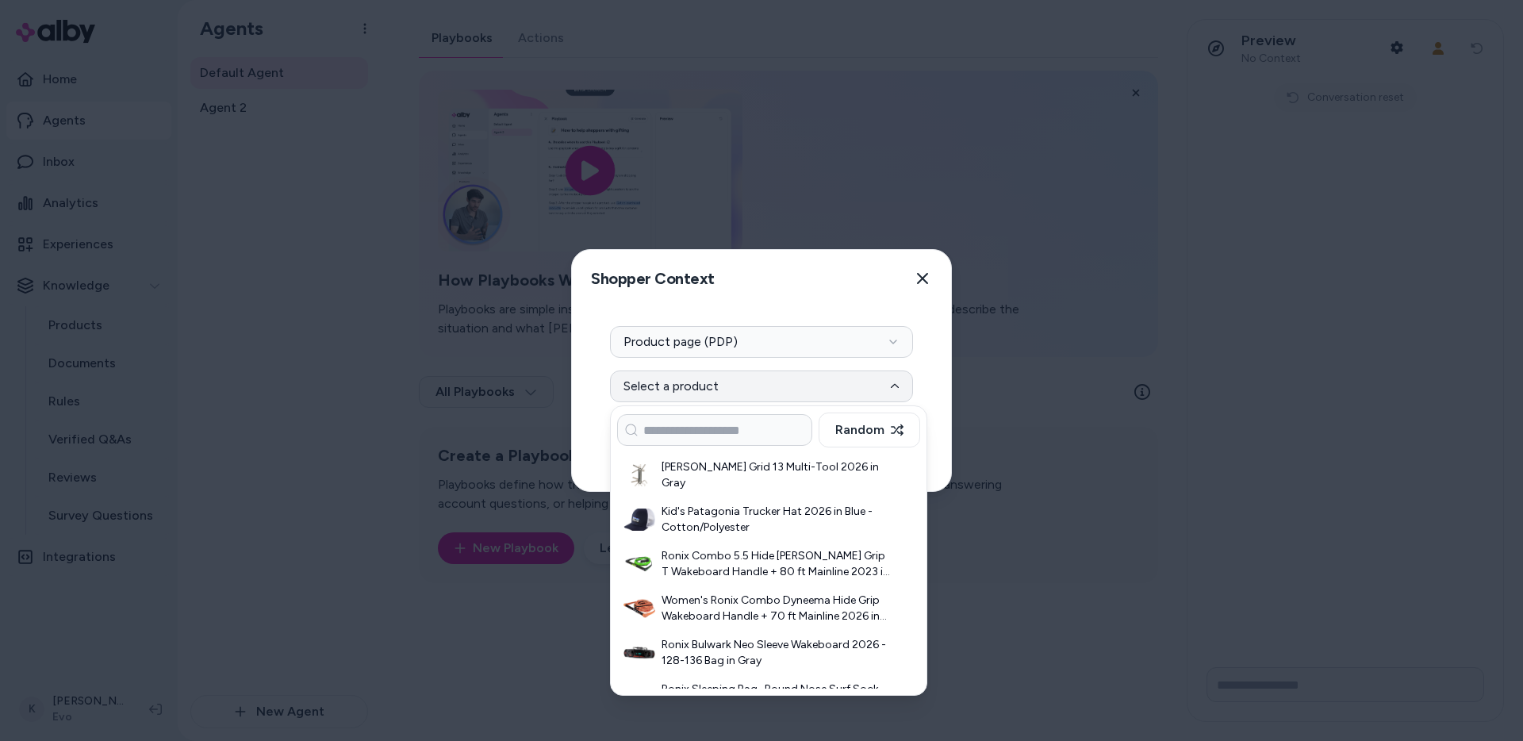
scroll to position [89, 0]
click at [799, 508] on h3 "Kid's Patagonia Trucker Hat 2026 in Blue - Cotton/Polyester" at bounding box center [776, 517] width 230 height 32
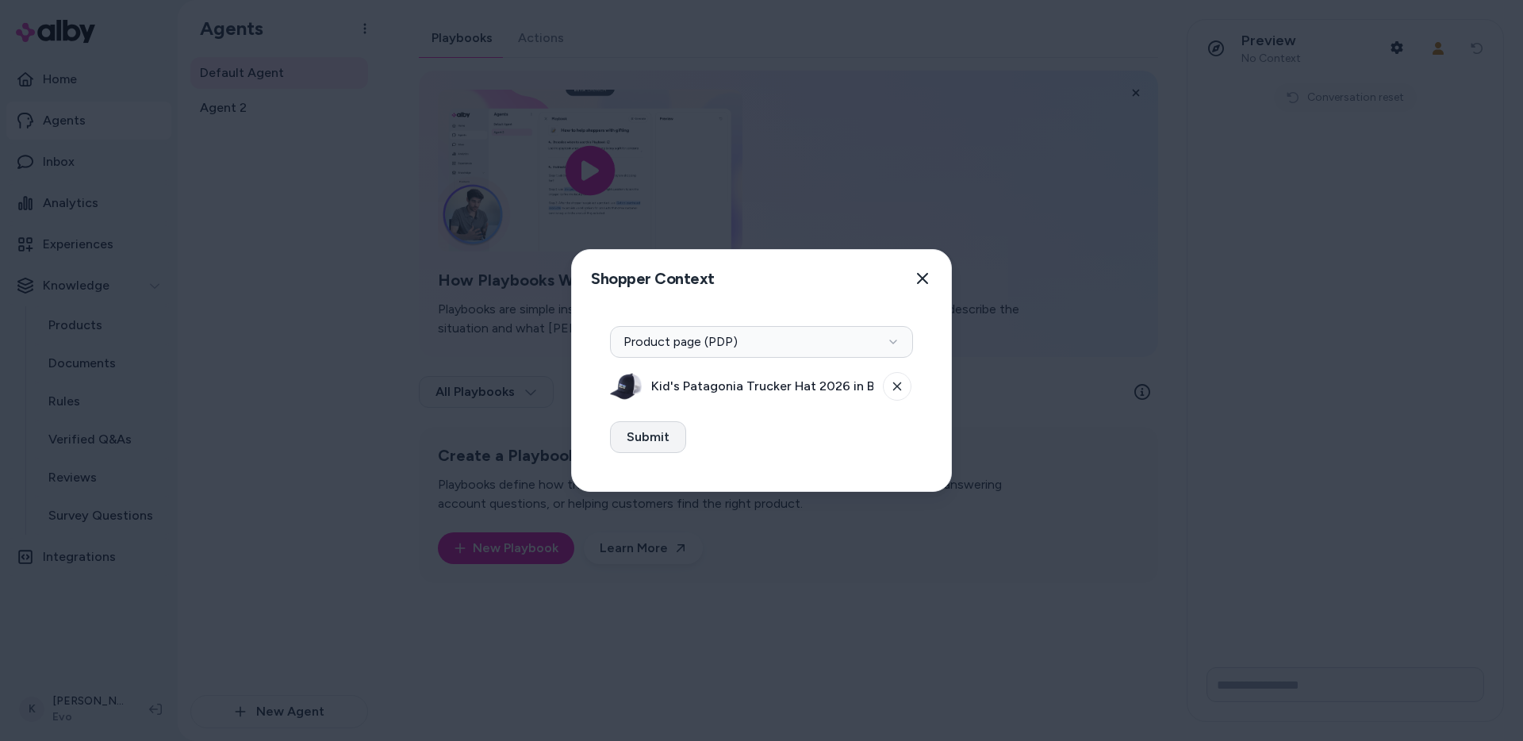
click at [653, 439] on button "Submit" at bounding box center [648, 437] width 76 height 32
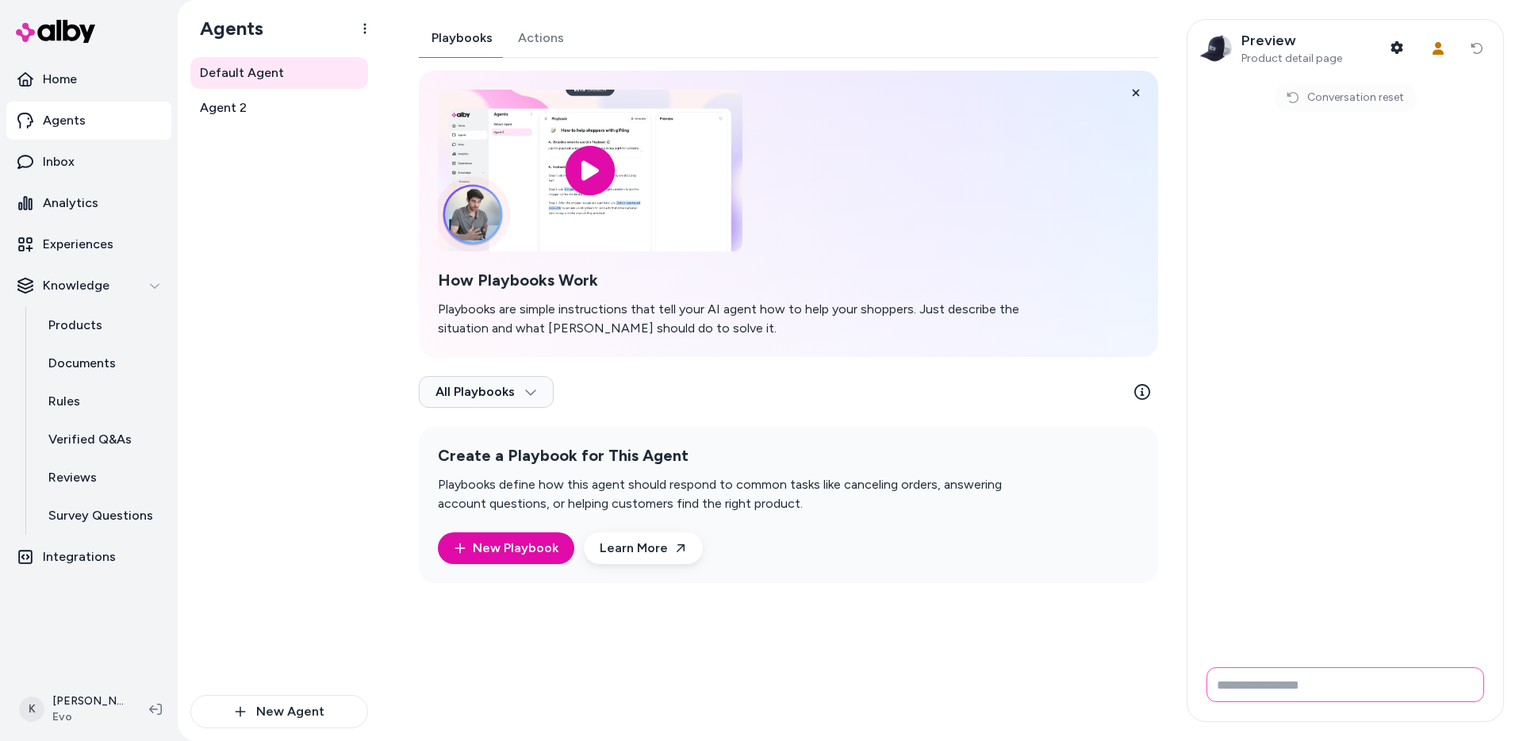
click at [1298, 684] on input "Write your prompt here" at bounding box center [1345, 684] width 278 height 35
type input "*"
type input "**********"
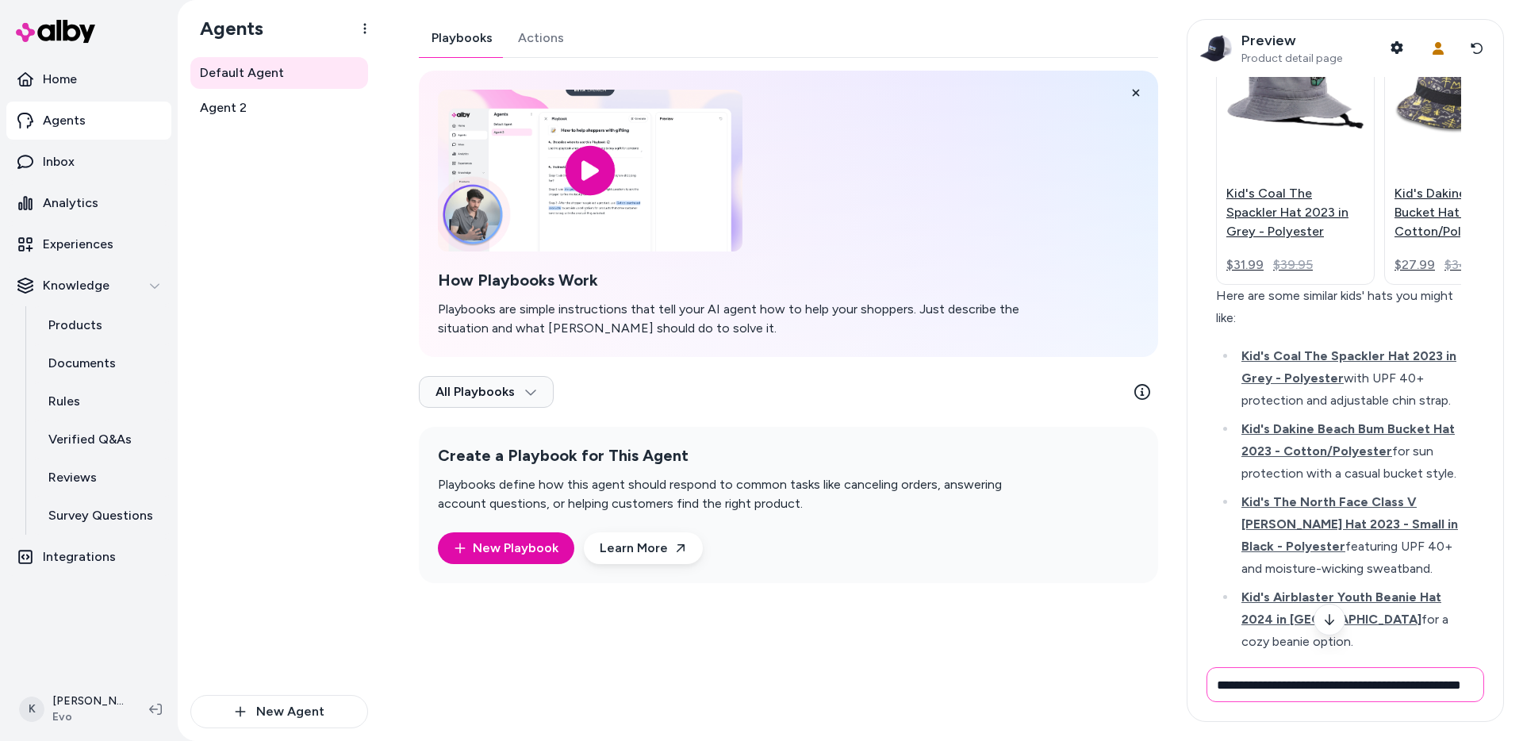
scroll to position [0, 40]
type input "**********"
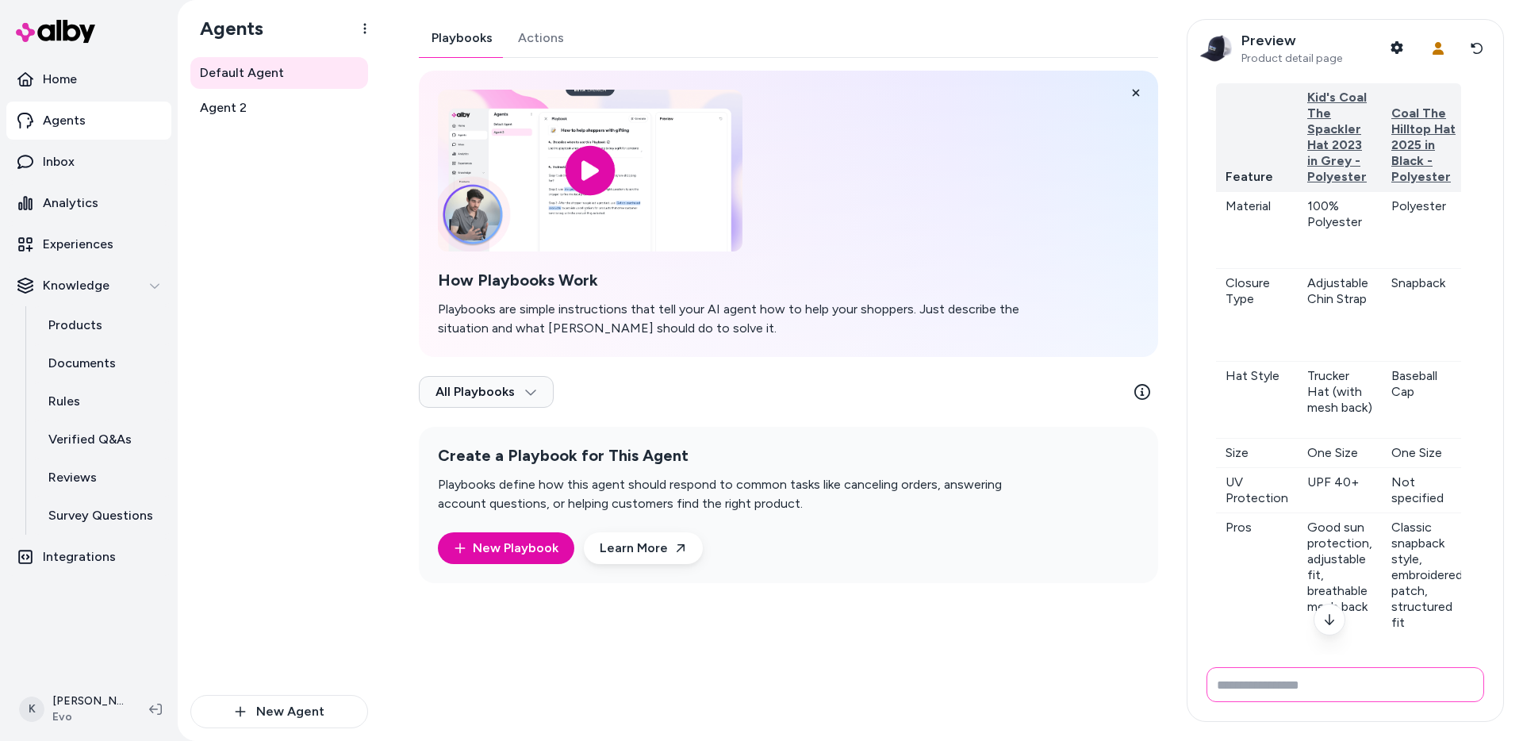
scroll to position [0, 0]
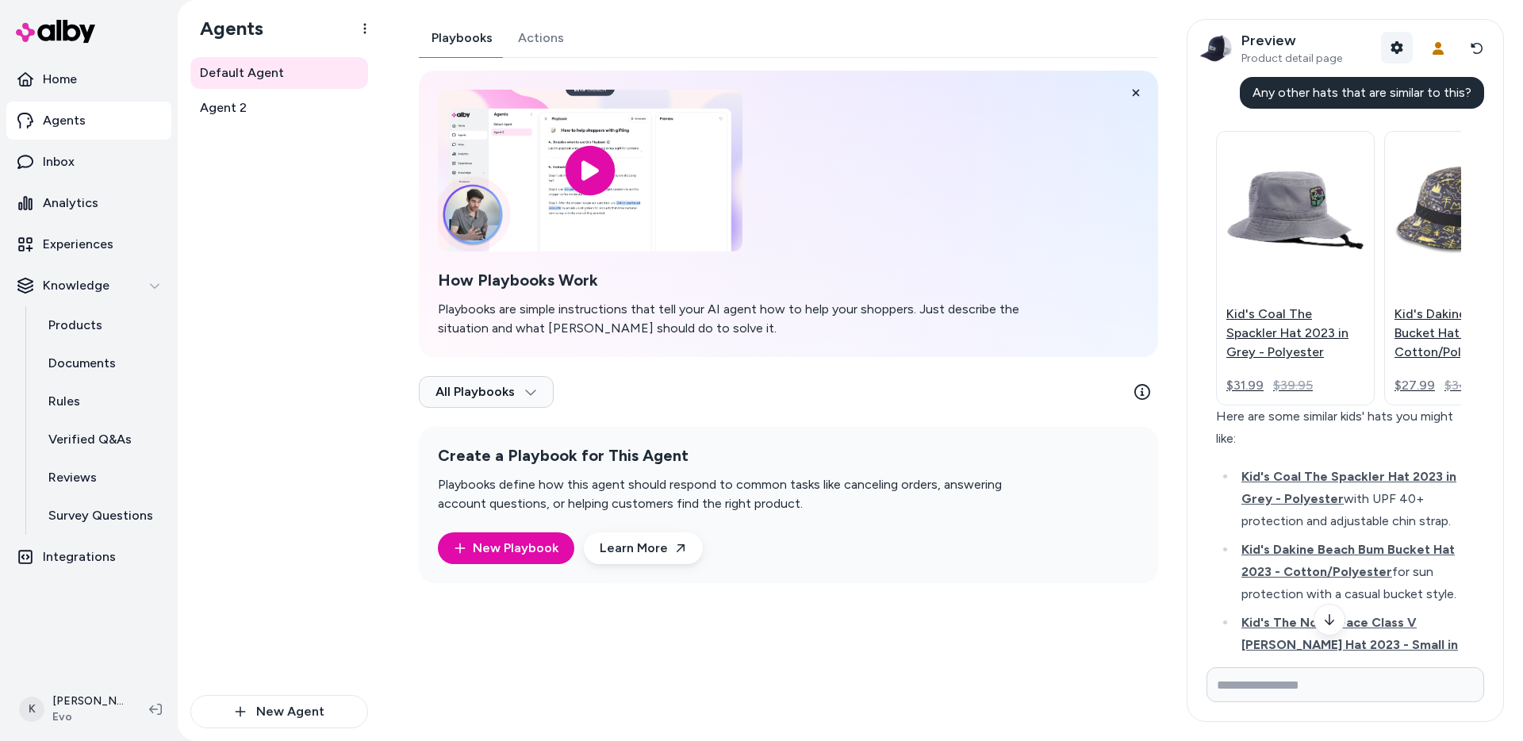
click at [1398, 48] on icon "button" at bounding box center [1396, 47] width 13 height 13
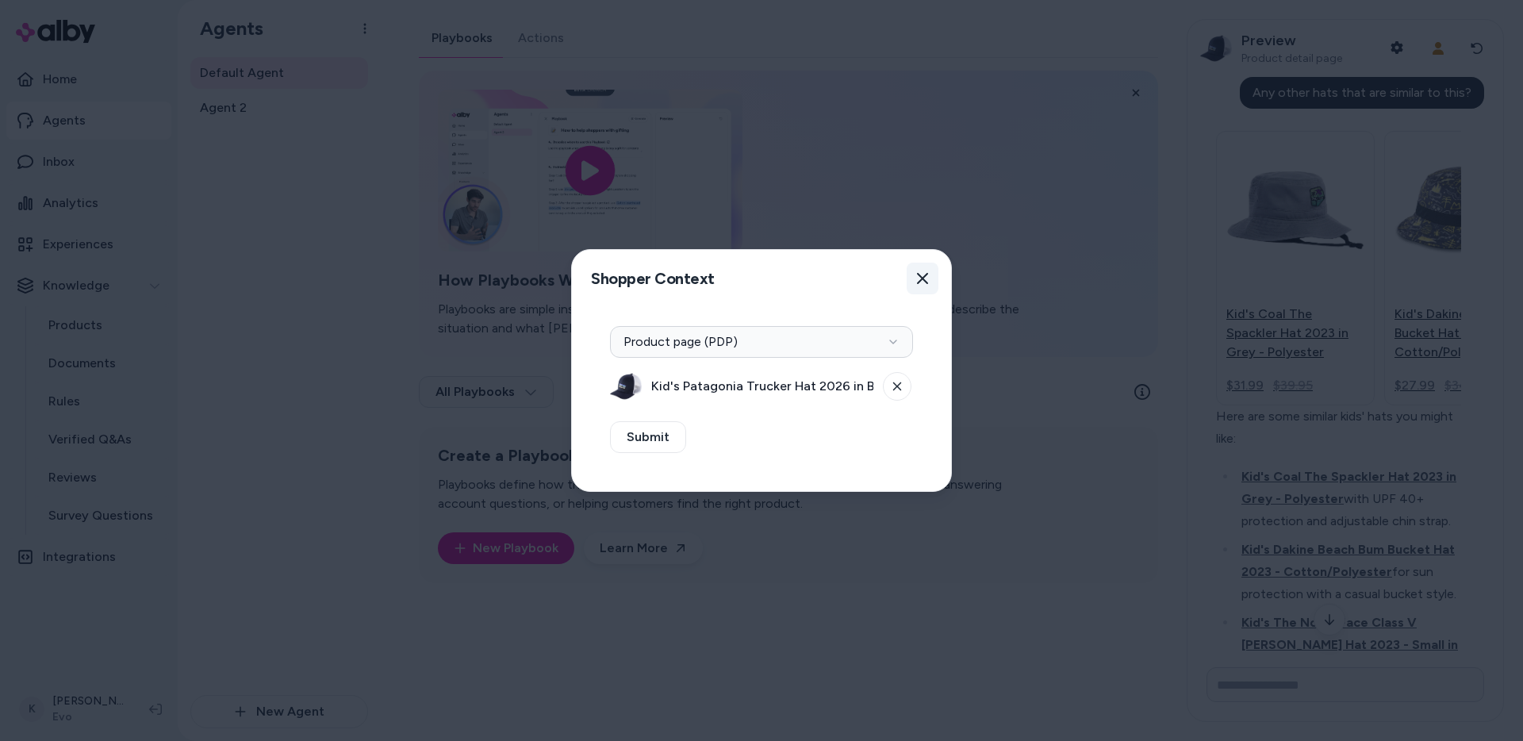
click at [929, 279] on button "Close" at bounding box center [922, 279] width 32 height 32
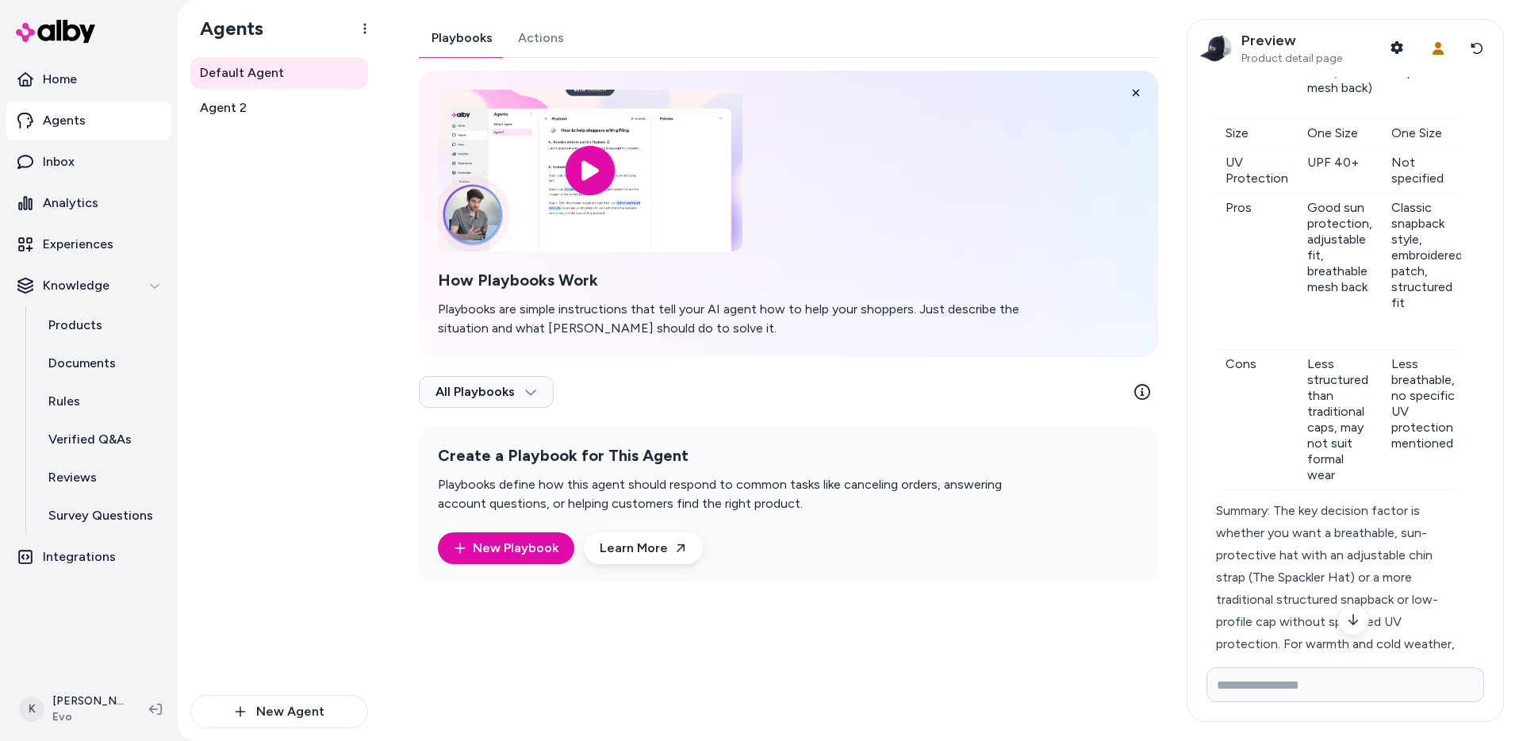
scroll to position [1864, 0]
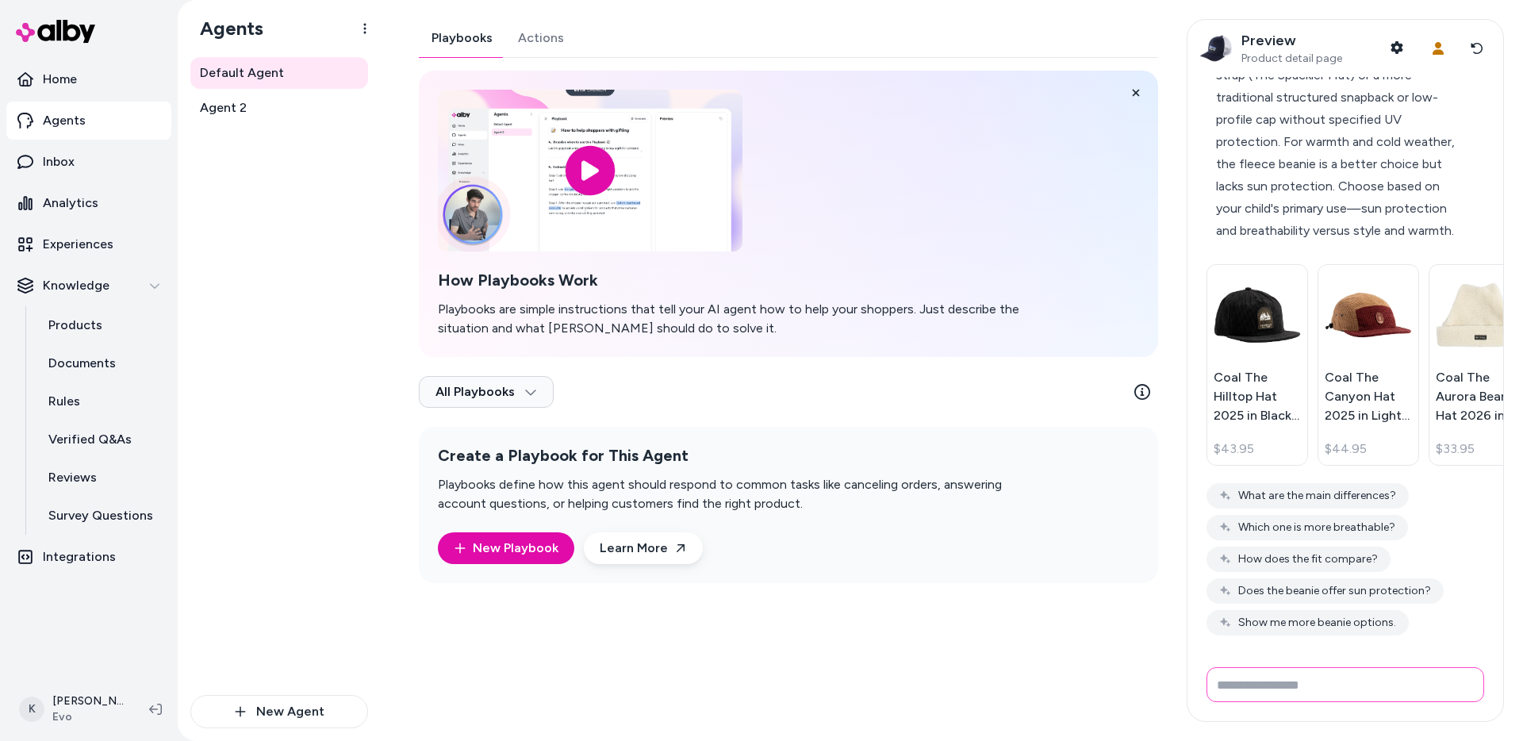
click at [1316, 697] on input "Write your prompt here" at bounding box center [1345, 684] width 278 height 35
paste input "**********"
type input "**********"
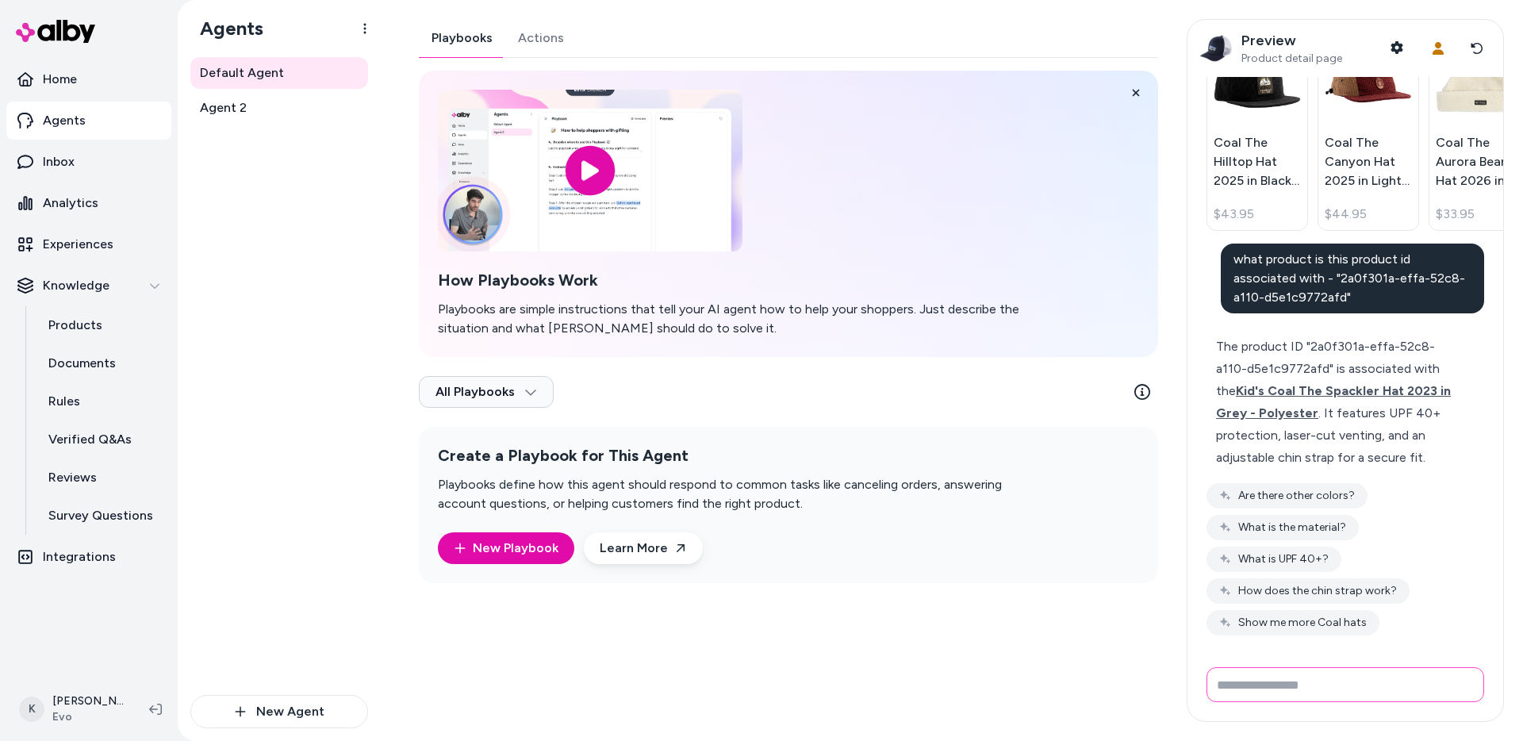
scroll to position [2099, 0]
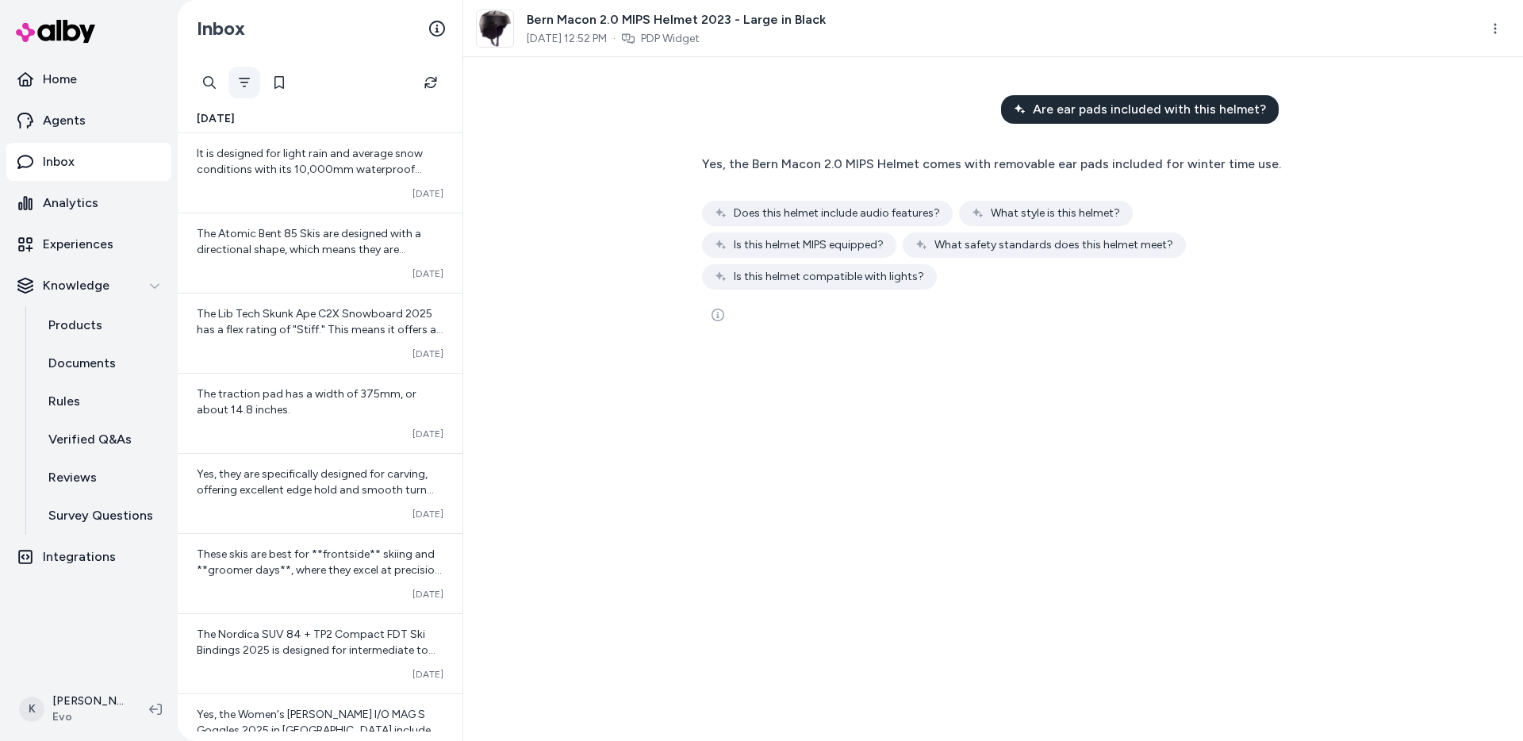
click at [242, 93] on button "Filter" at bounding box center [244, 83] width 32 height 32
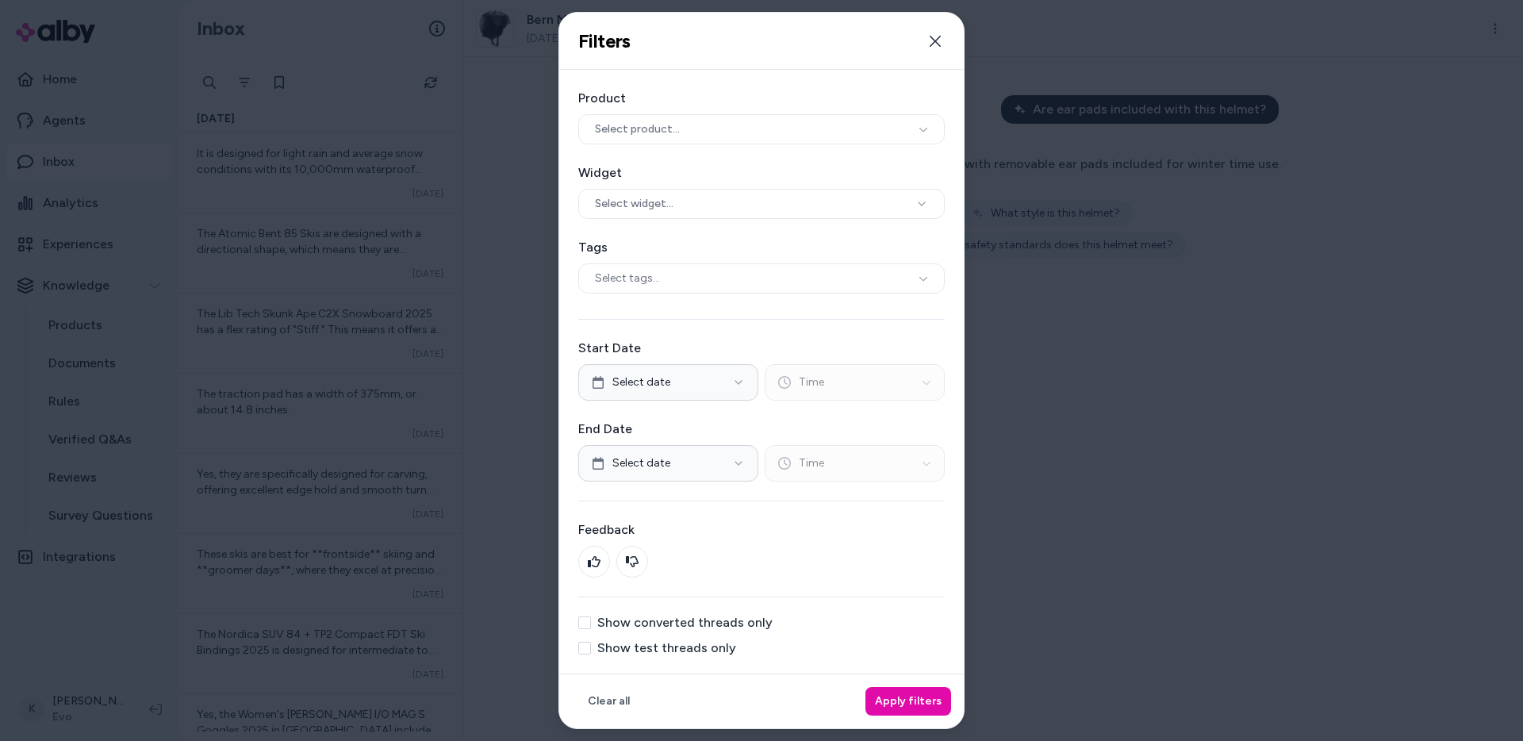
click at [661, 604] on div "Product Select product... Widget Select widget... Tags Select tags... Start Dat…" at bounding box center [761, 372] width 404 height 604
click at [664, 642] on label "Show test threads only" at bounding box center [666, 648] width 139 height 13
click at [591, 642] on button "Show test threads only" at bounding box center [584, 648] width 13 height 13
click at [935, 696] on button "Apply filters" at bounding box center [908, 701] width 86 height 29
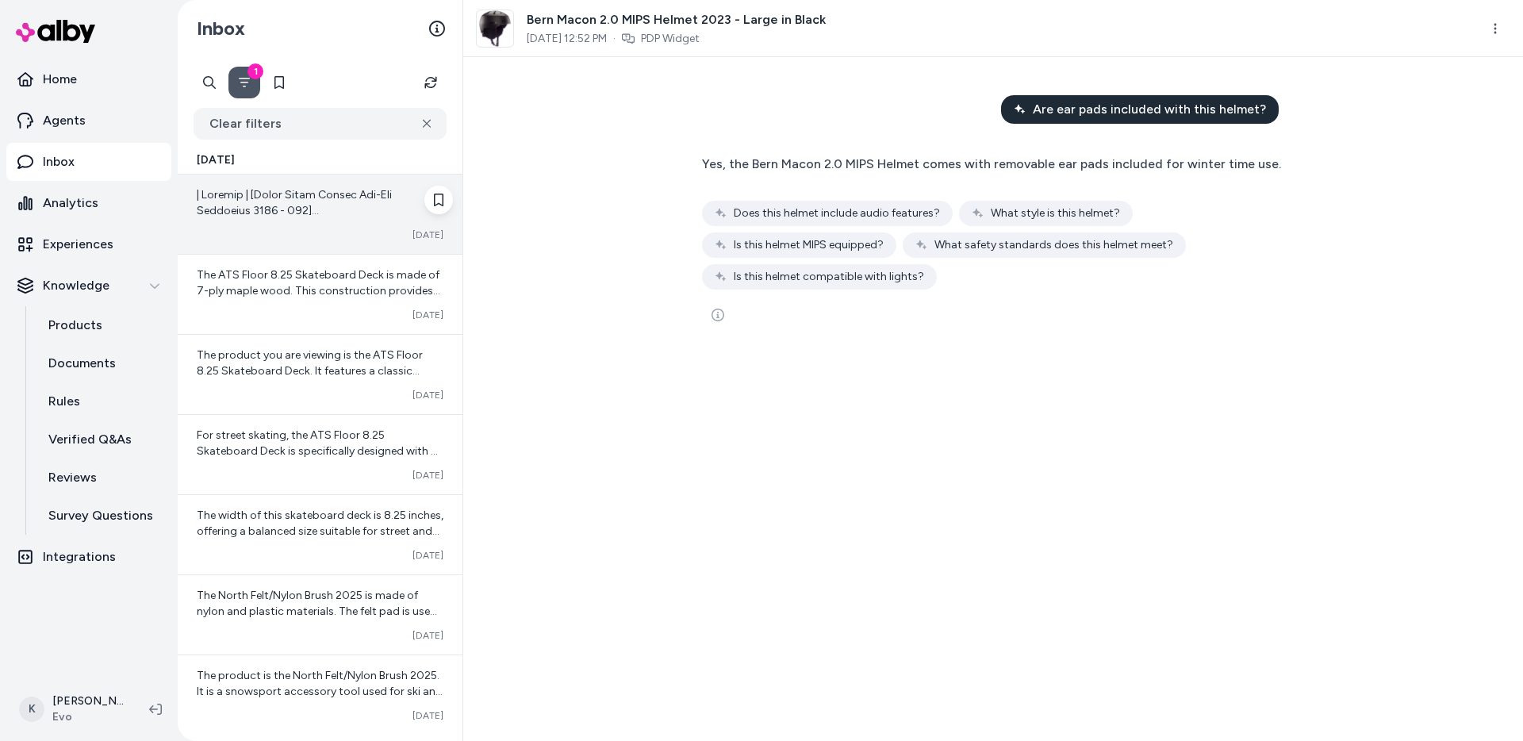
click at [325, 228] on div "Converted Oct 09" at bounding box center [320, 234] width 247 height 13
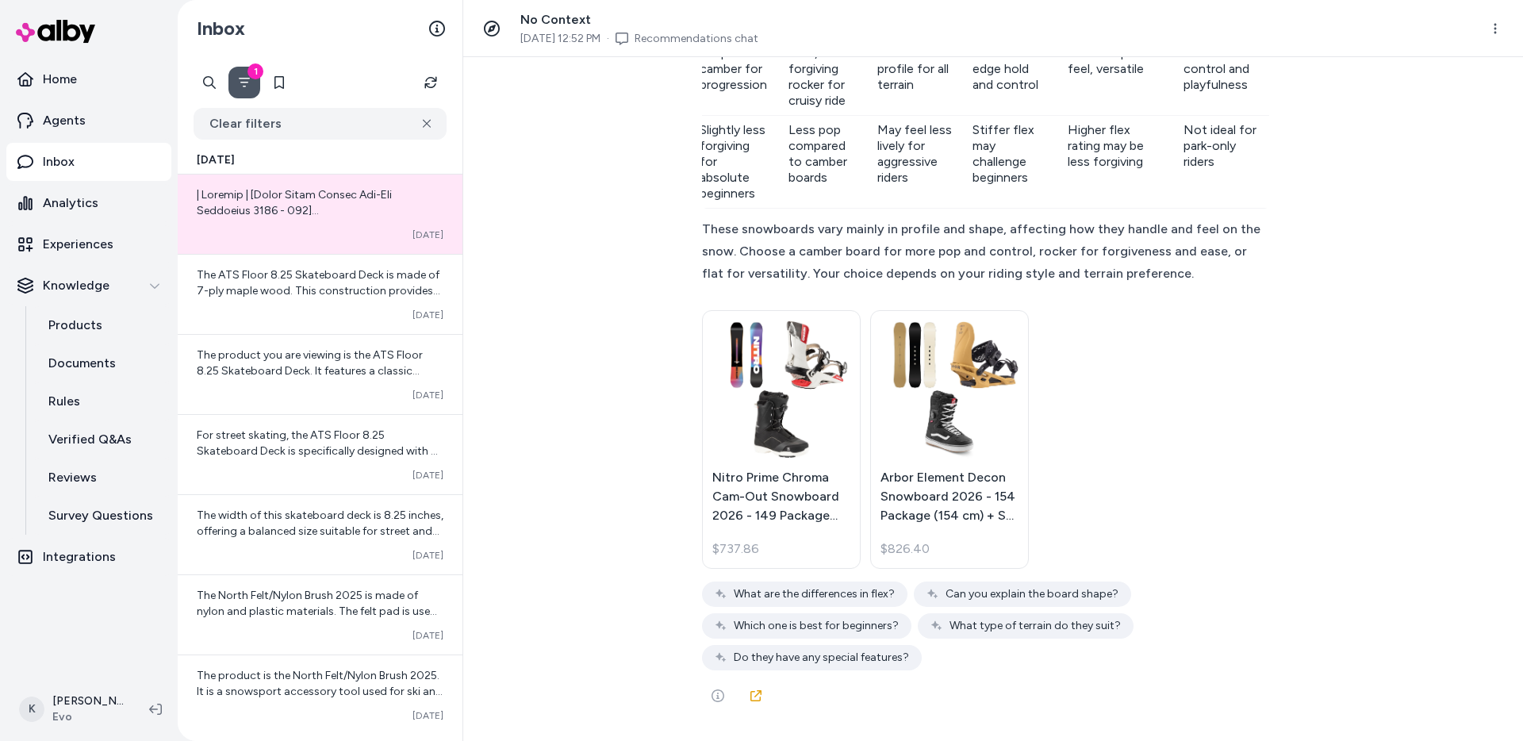
scroll to position [44937, 0]
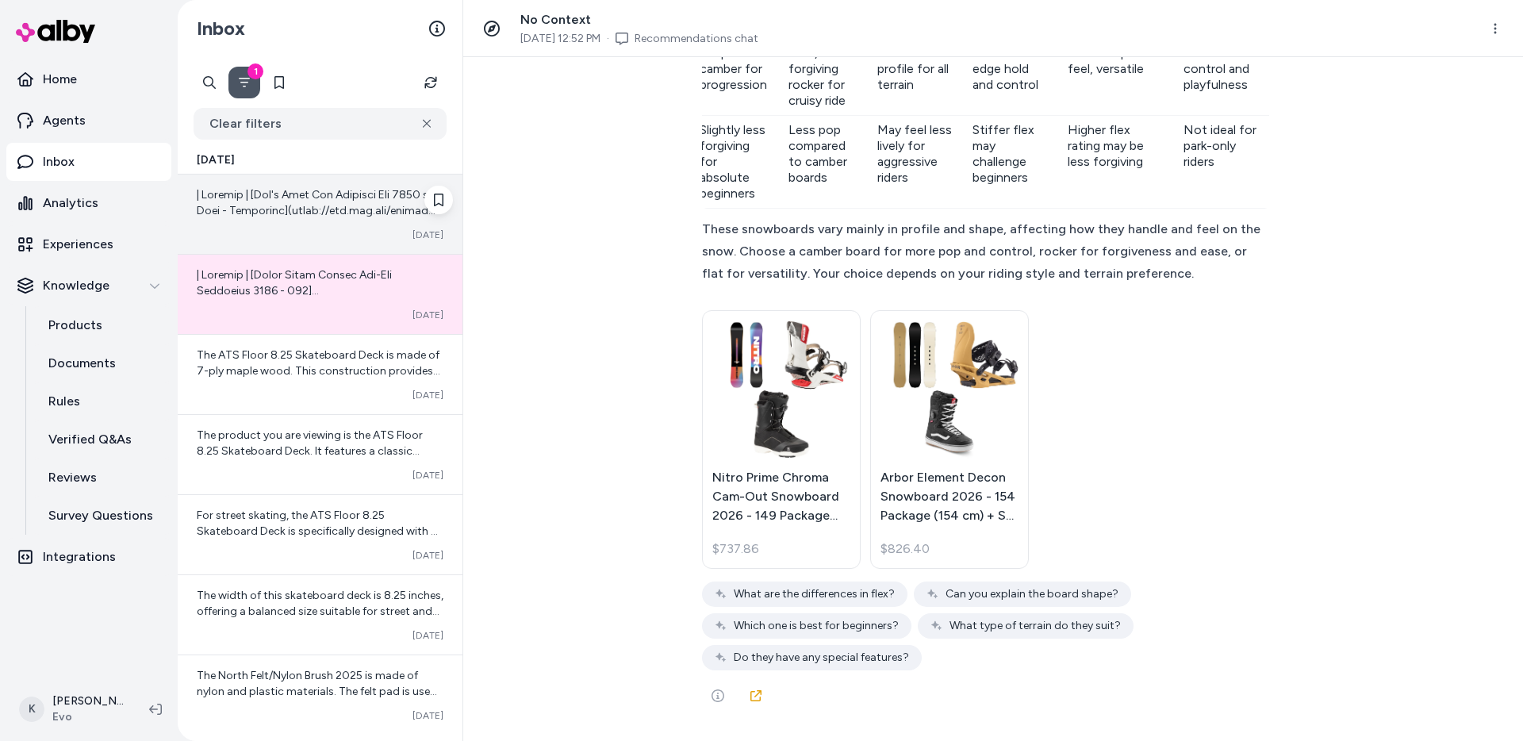
click at [336, 224] on div "Converted Oct 09" at bounding box center [320, 213] width 285 height 79
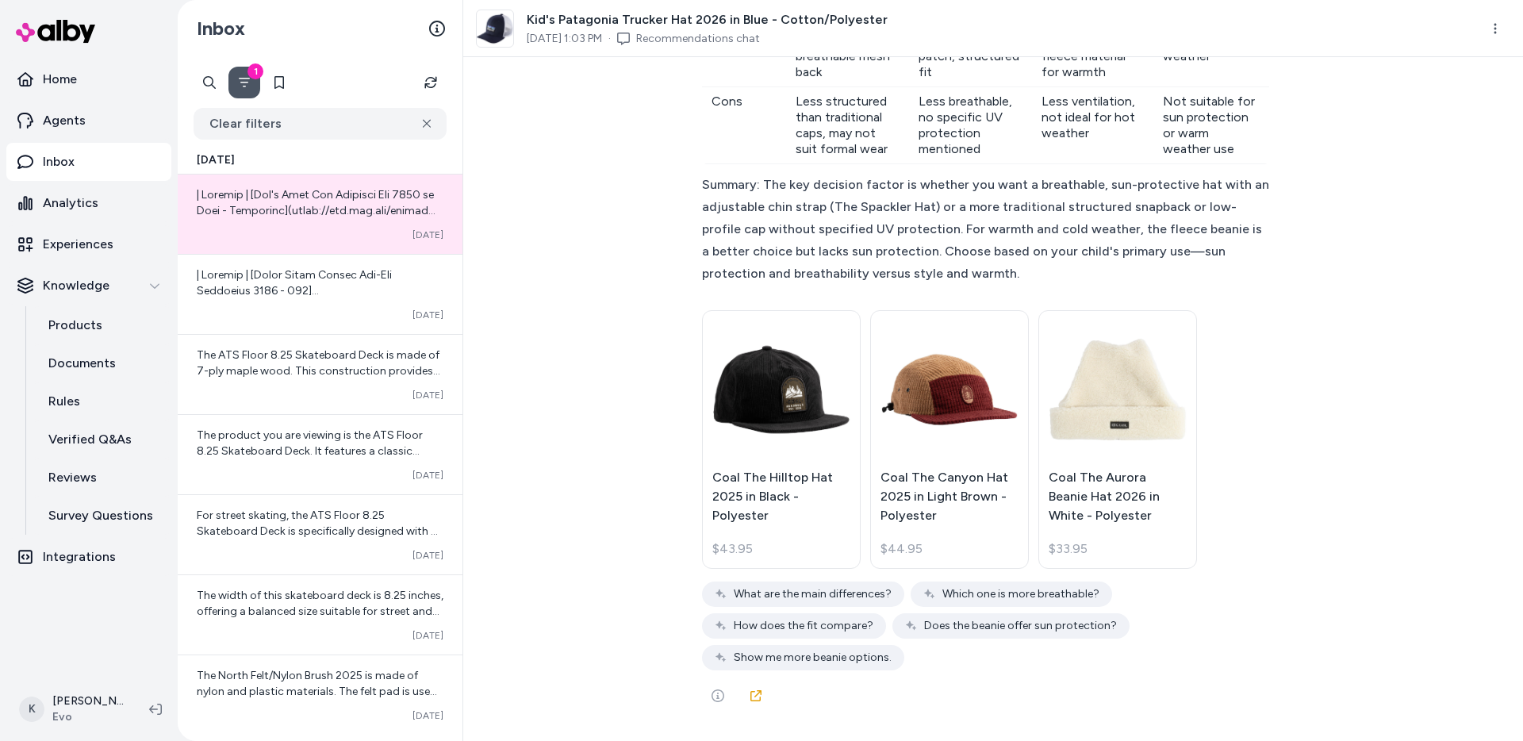
scroll to position [4759, 0]
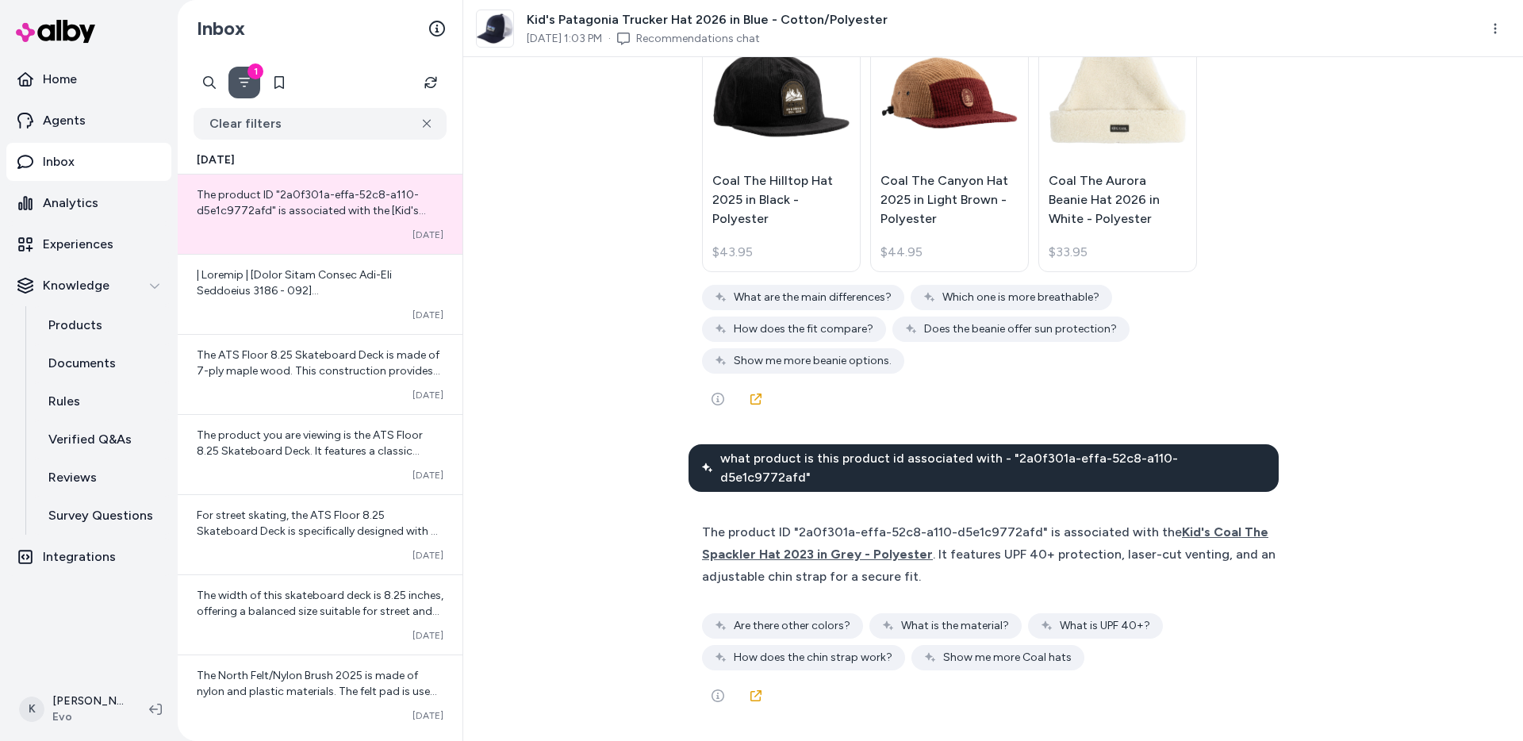
scroll to position [4635, 0]
